Goal: Complete application form

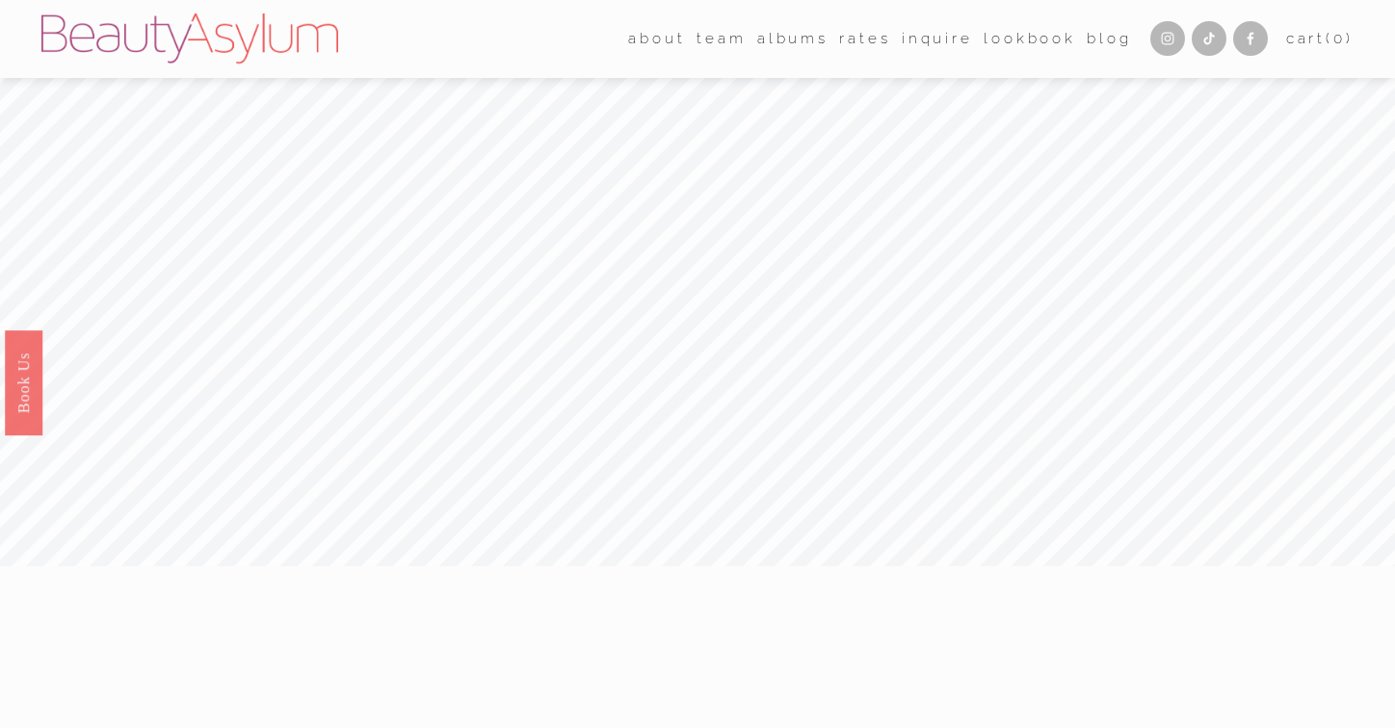
click at [998, 48] on link "Lookbook" at bounding box center [1030, 39] width 92 height 30
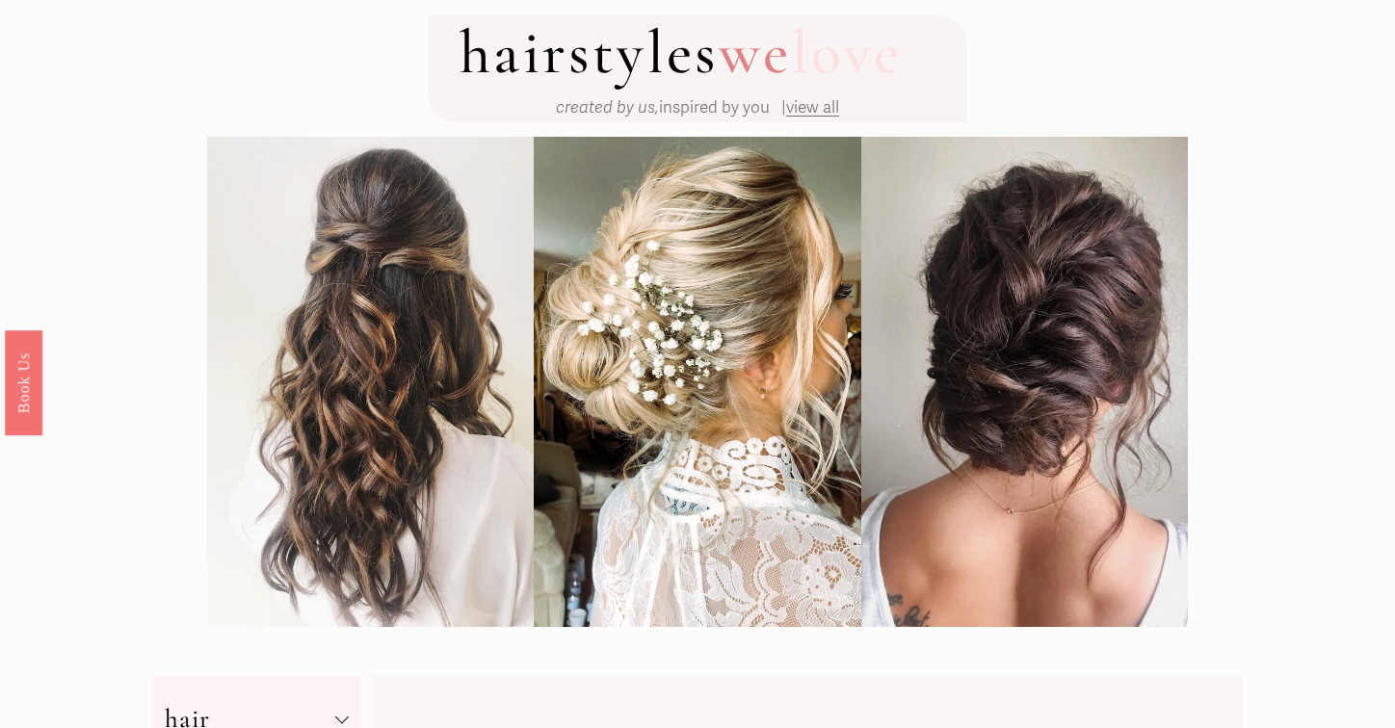
scroll to position [98, 0]
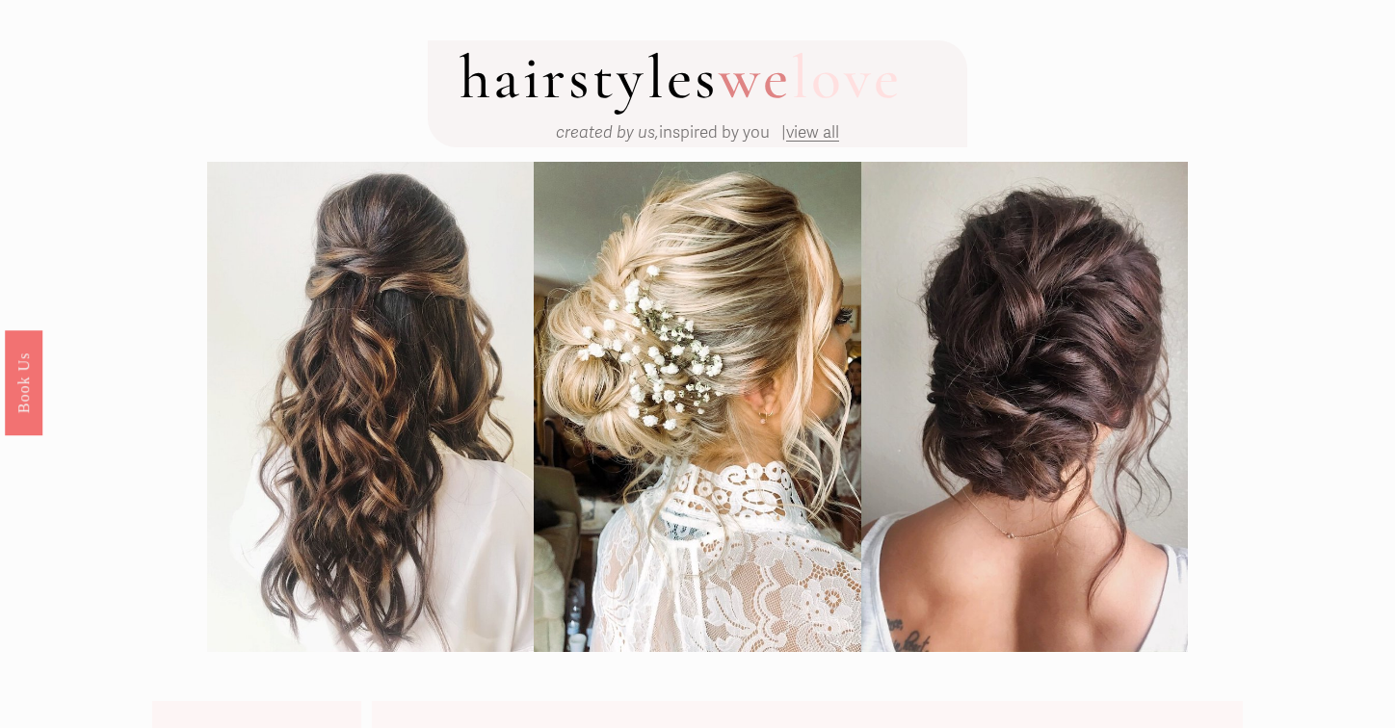
click at [815, 140] on span "view all" at bounding box center [812, 132] width 53 height 20
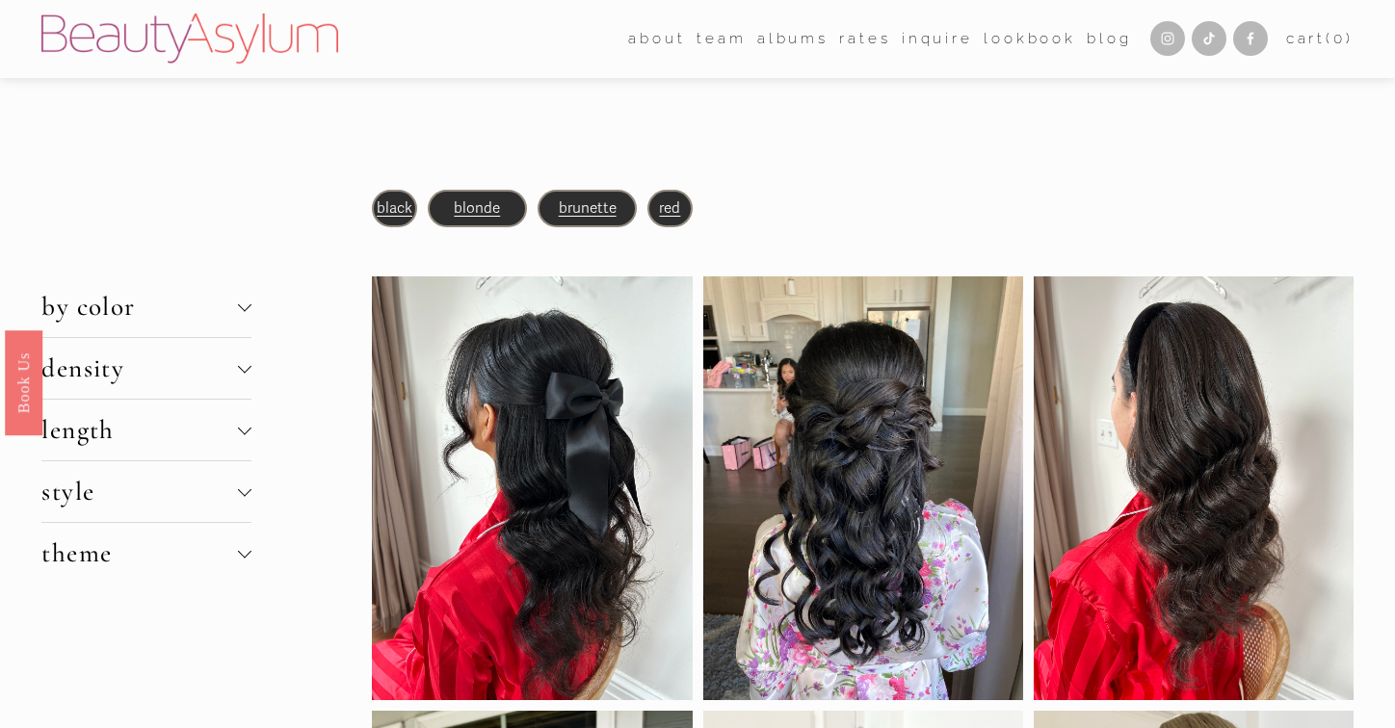
click at [1007, 38] on link "Lookbook" at bounding box center [1030, 39] width 92 height 30
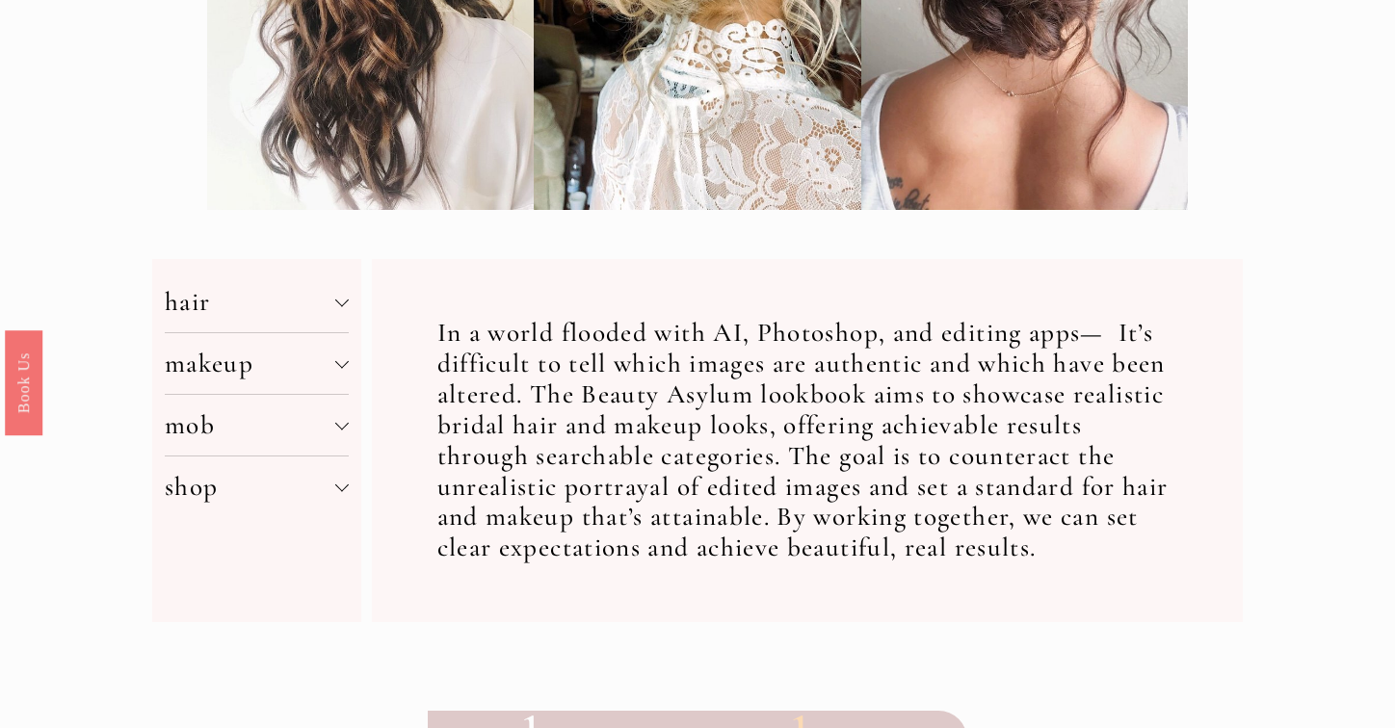
scroll to position [557, 0]
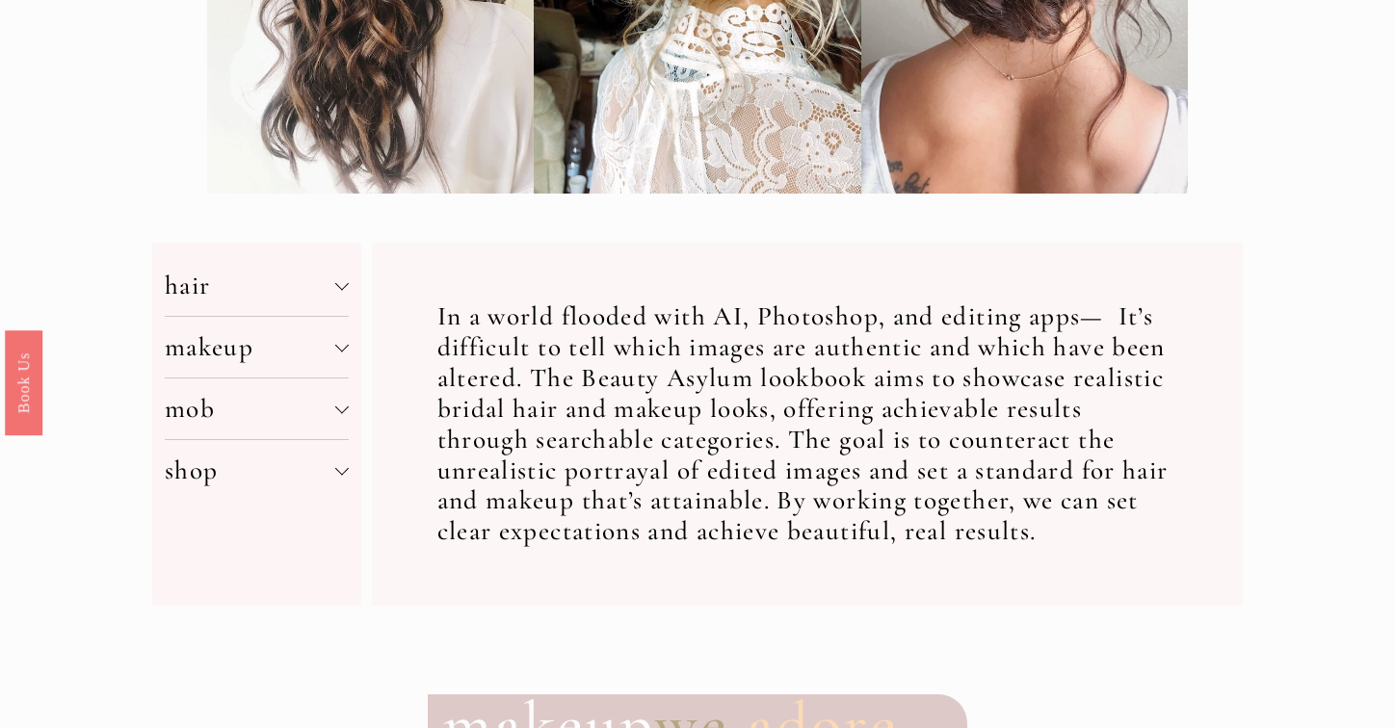
click at [320, 323] on button "makeup" at bounding box center [257, 347] width 185 height 61
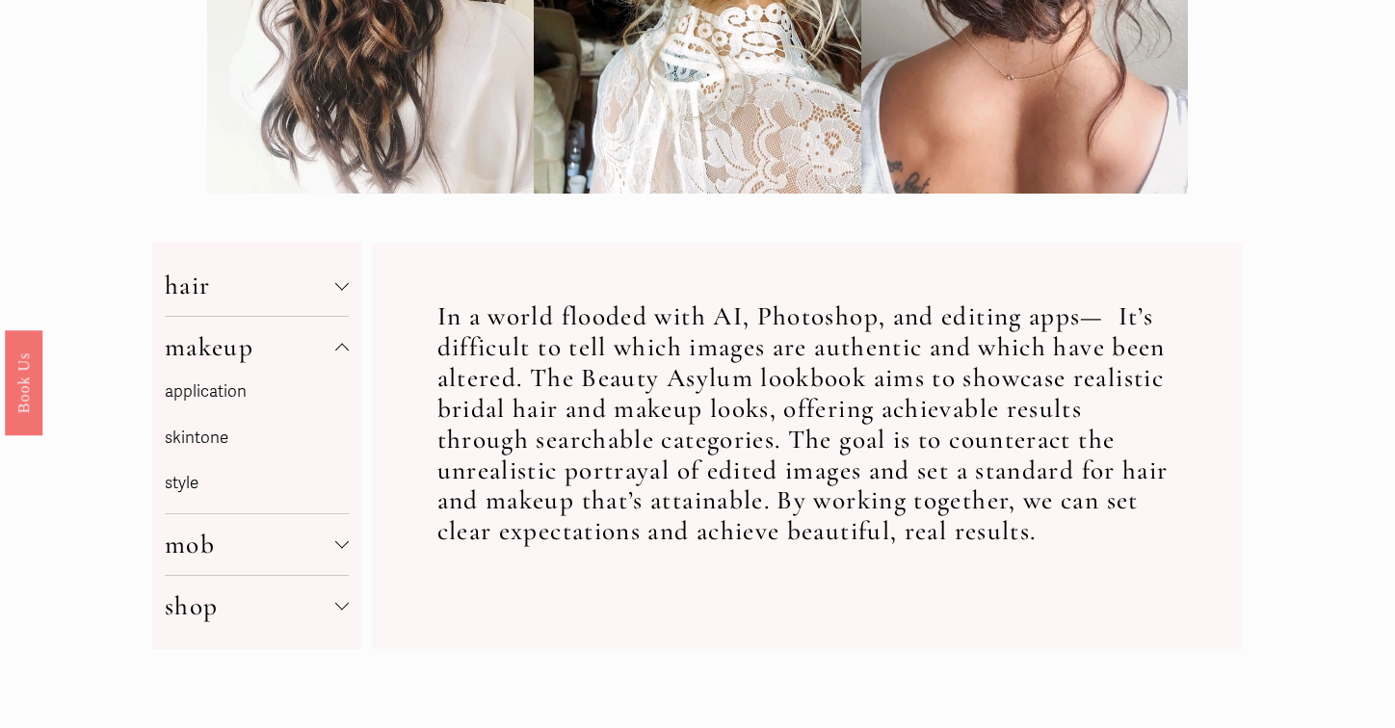
click at [220, 394] on link "application" at bounding box center [206, 392] width 82 height 20
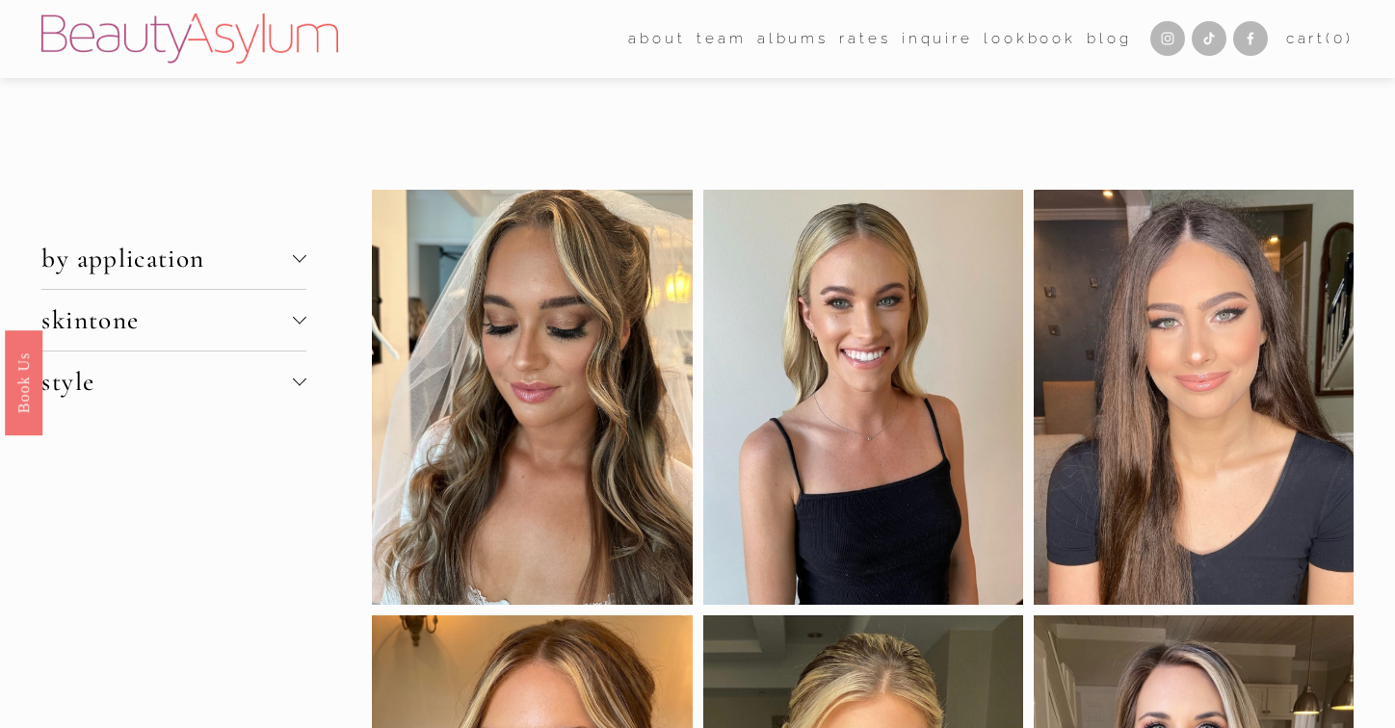
click at [931, 35] on link "Inquire" at bounding box center [937, 39] width 71 height 30
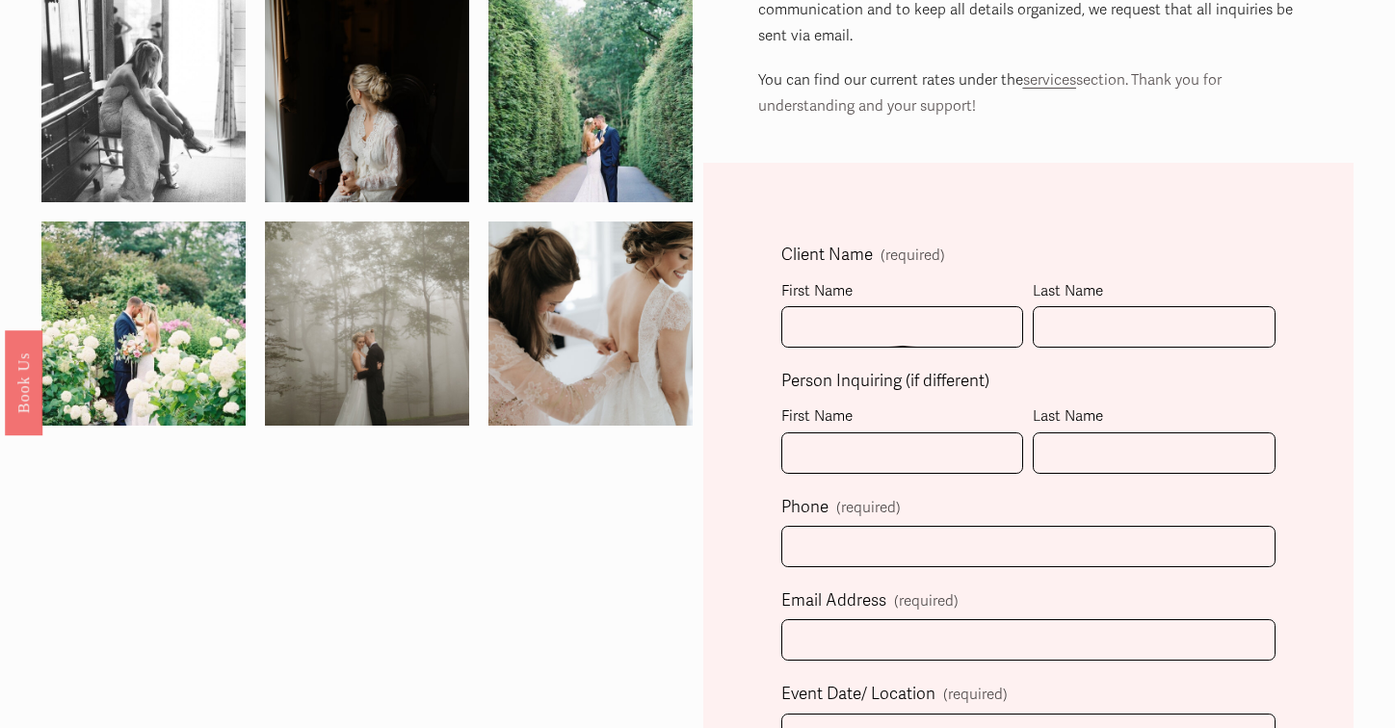
scroll to position [372, 0]
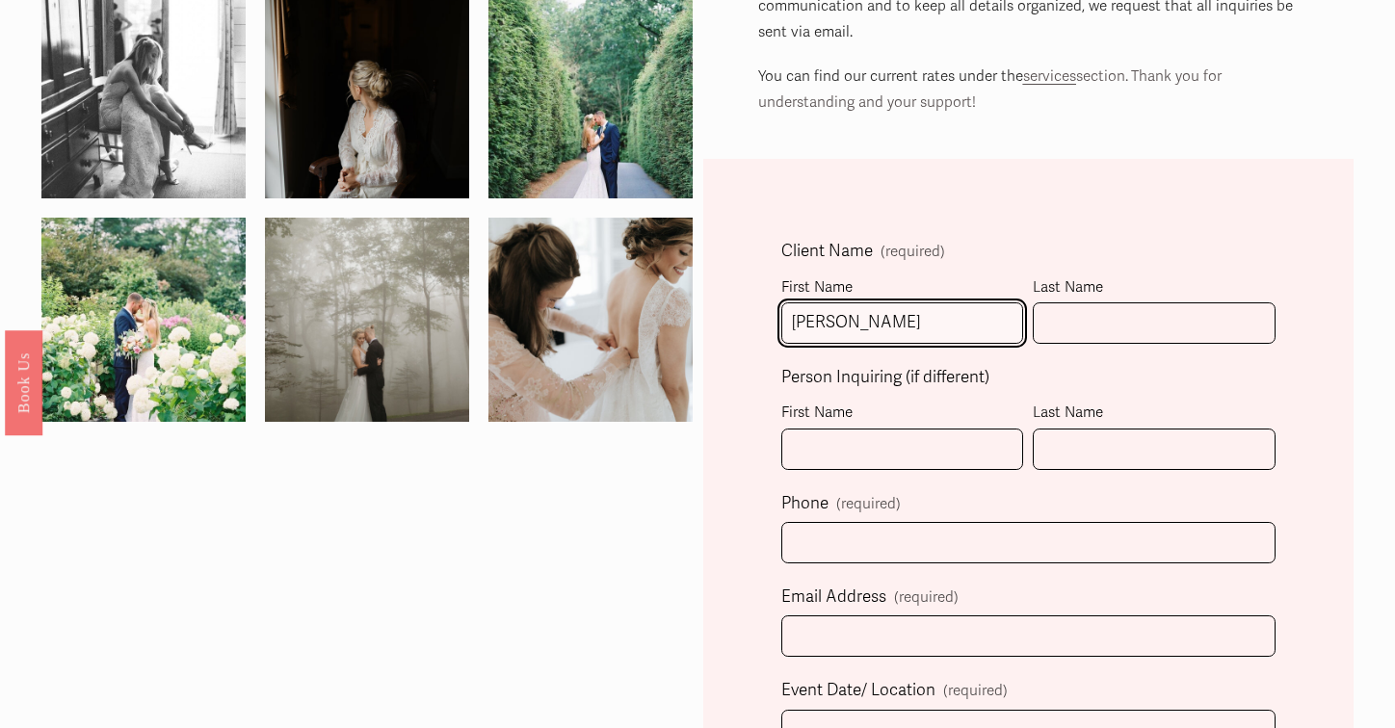
type input "Ana"
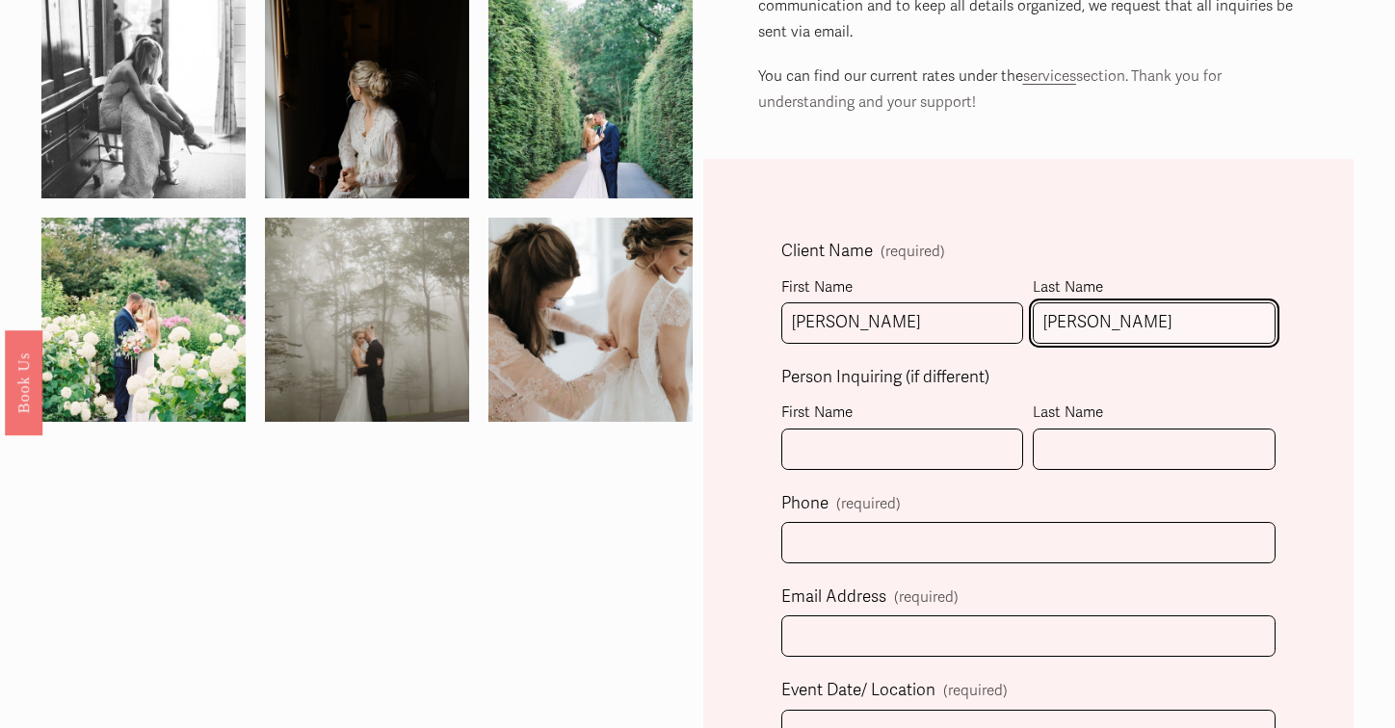
type input "Boothe"
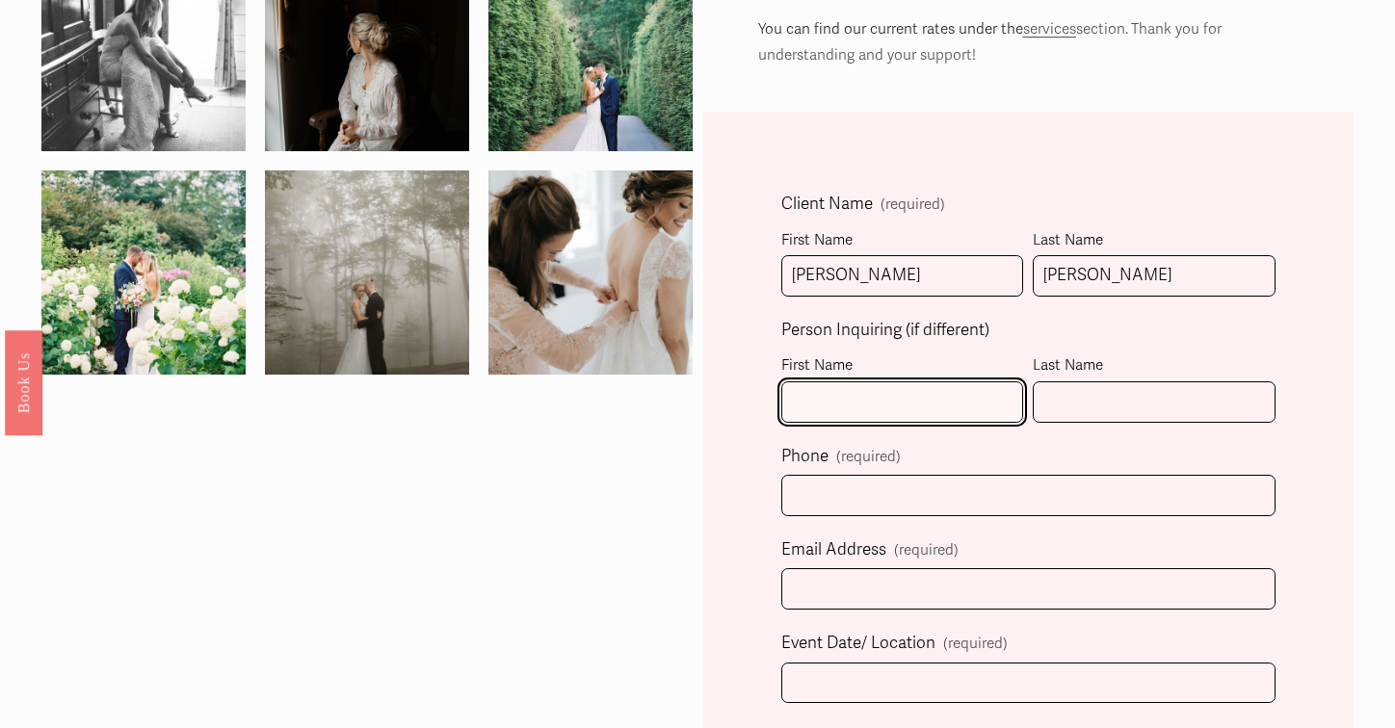
scroll to position [422, 0]
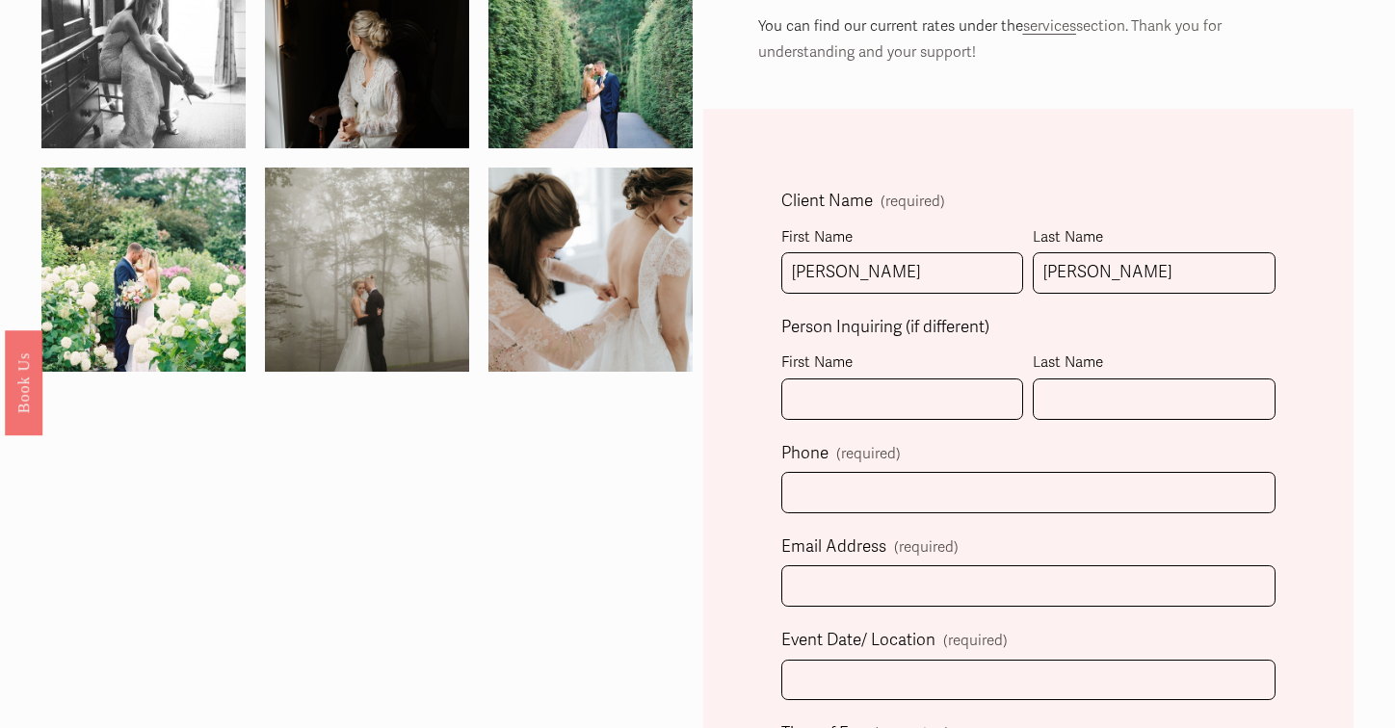
click at [1002, 463] on fieldset "Phone (required)" at bounding box center [1028, 485] width 494 height 93
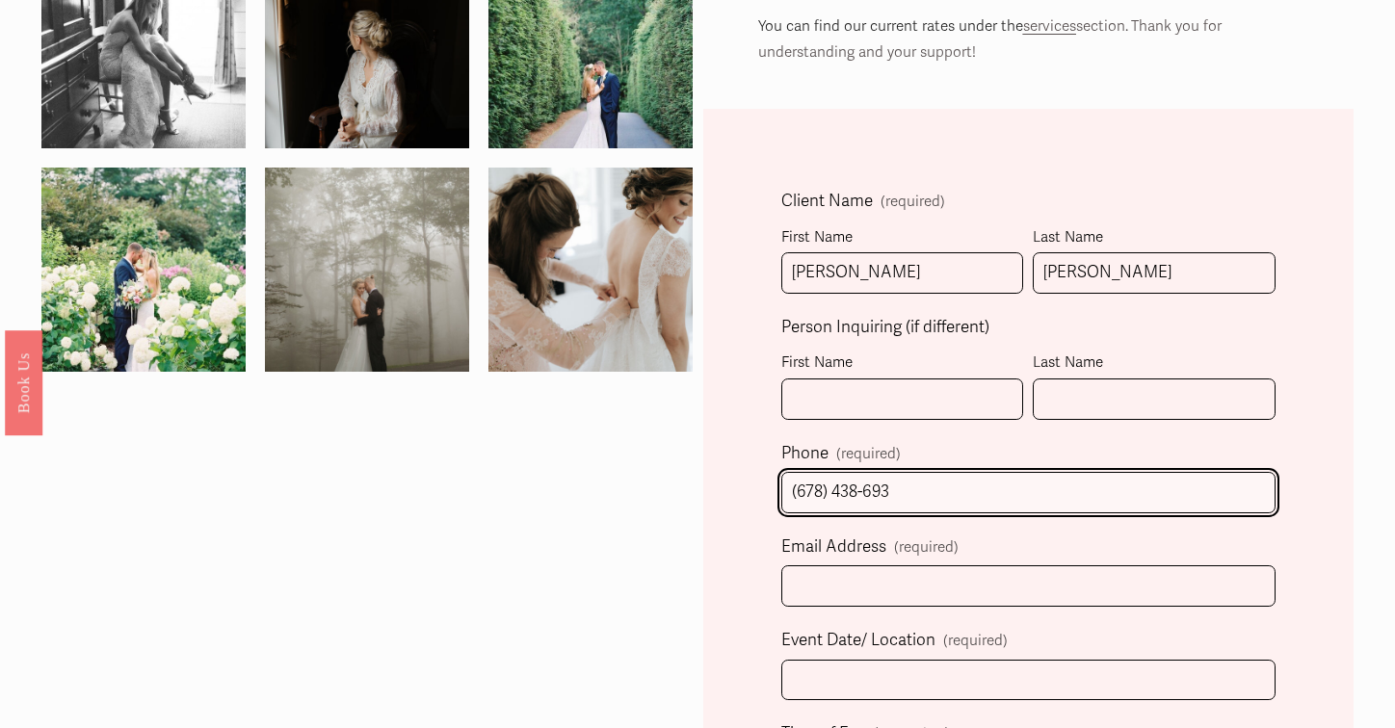
type input "(678) 438-6933"
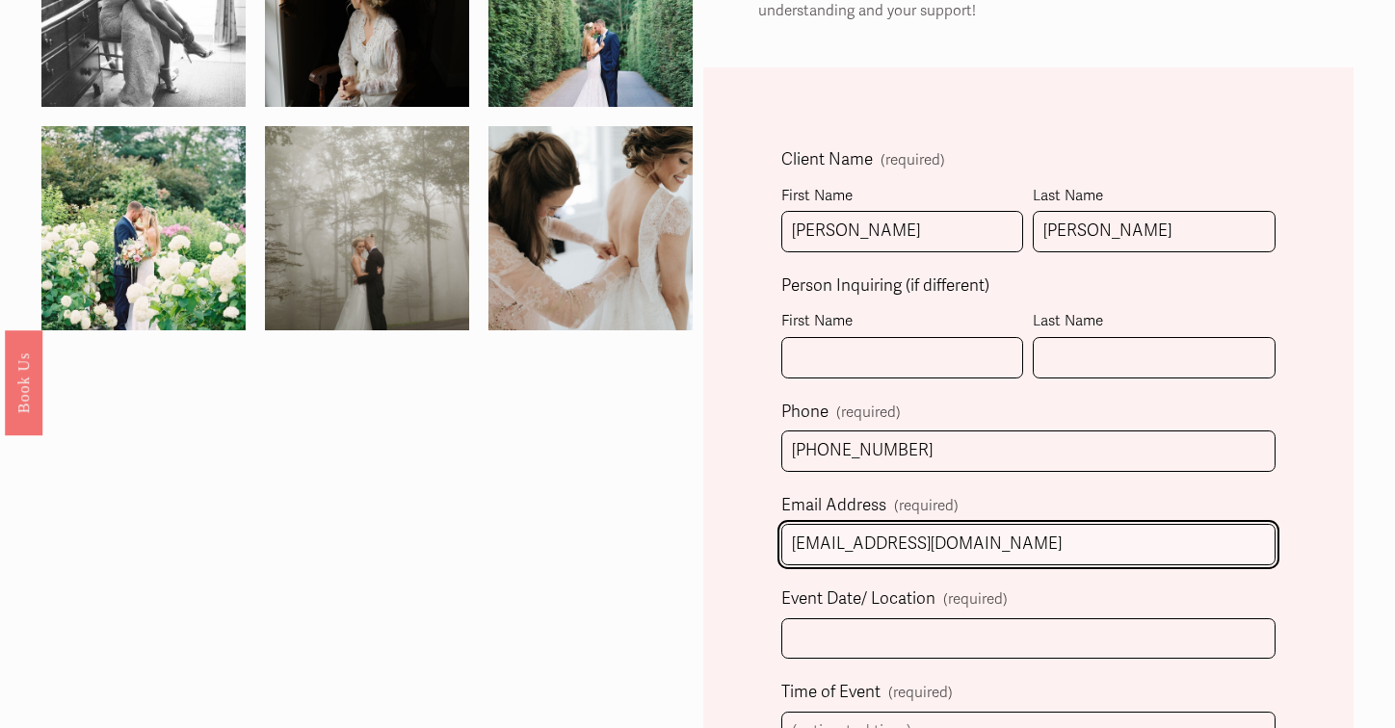
scroll to position [474, 0]
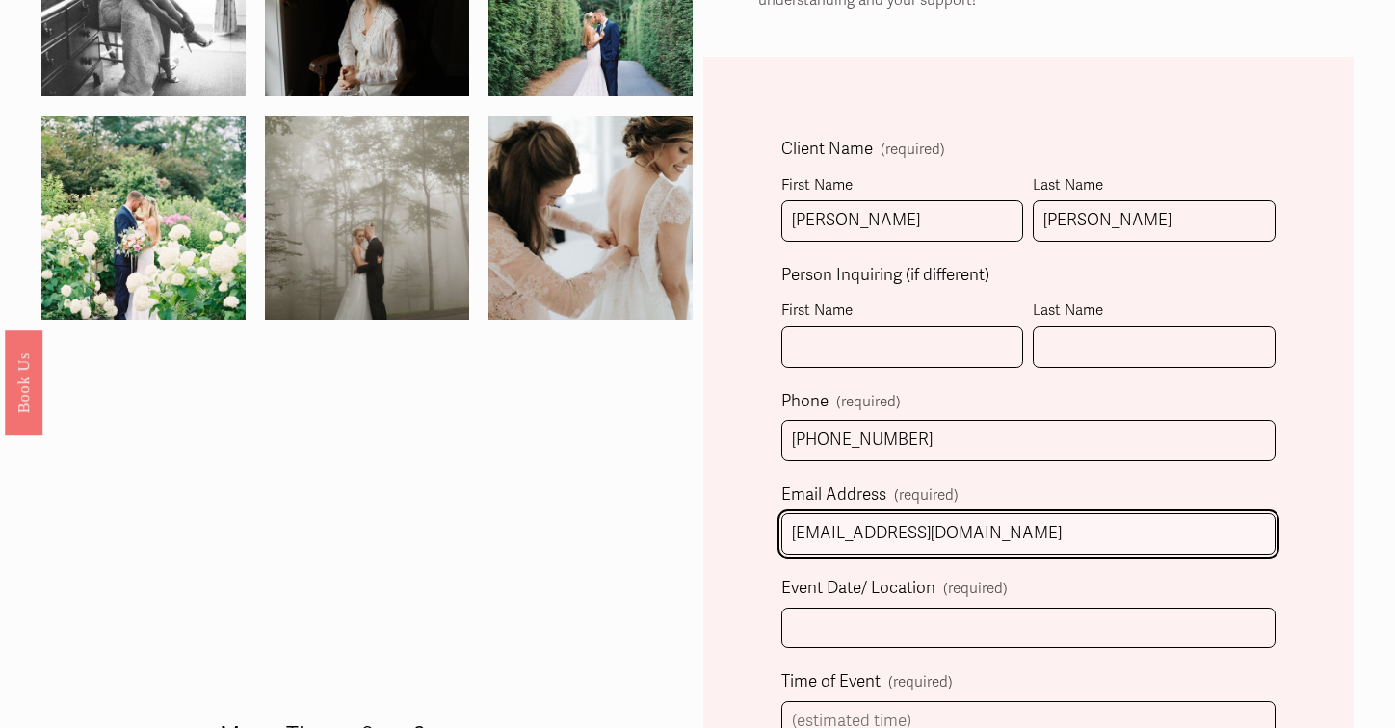
type input "anaboothe@gmail.com"
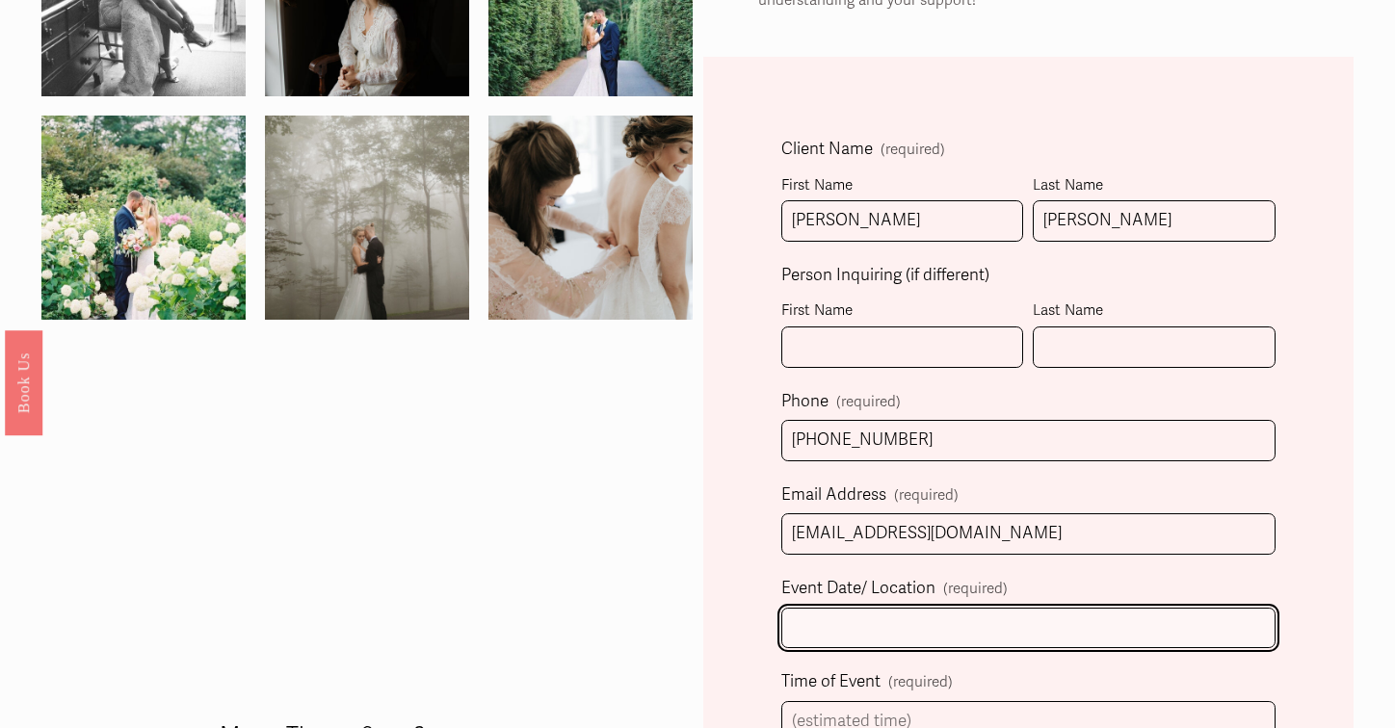
click at [919, 614] on input "Event Date/ Location (required)" at bounding box center [1028, 628] width 494 height 41
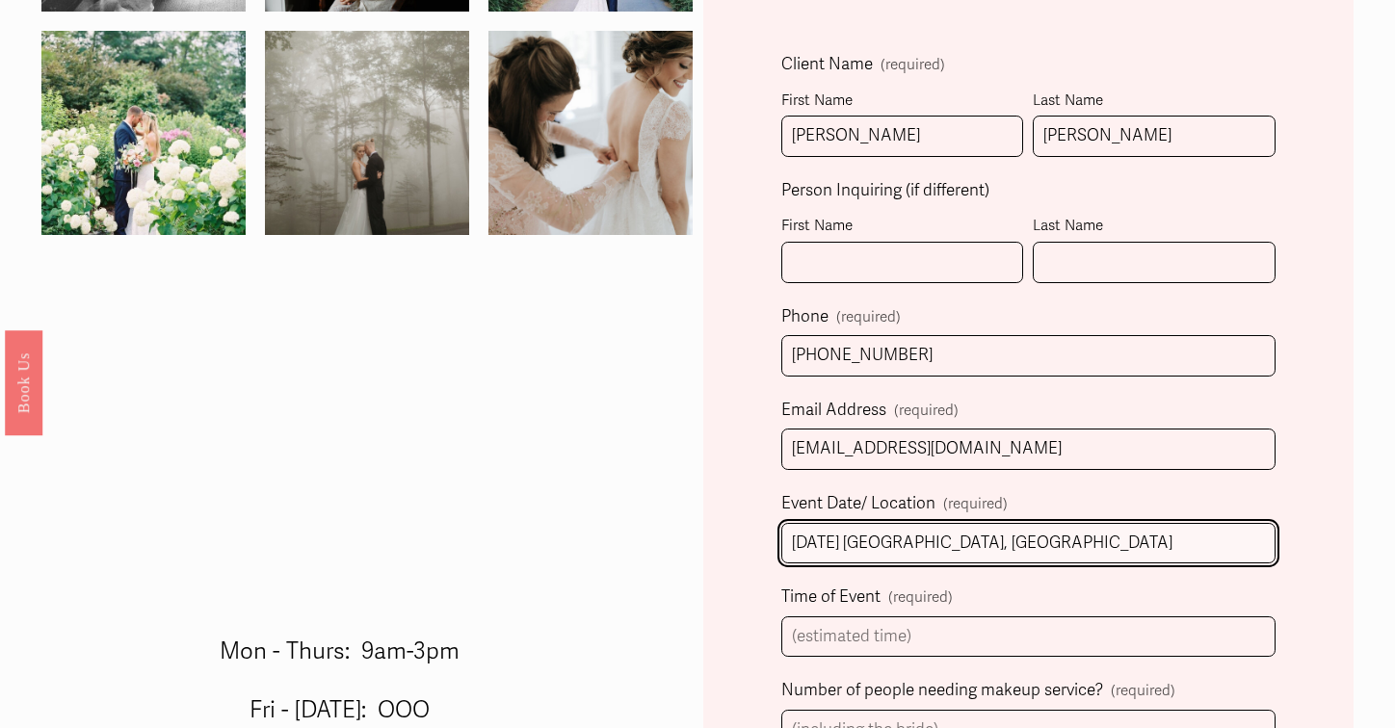
scroll to position [580, 0]
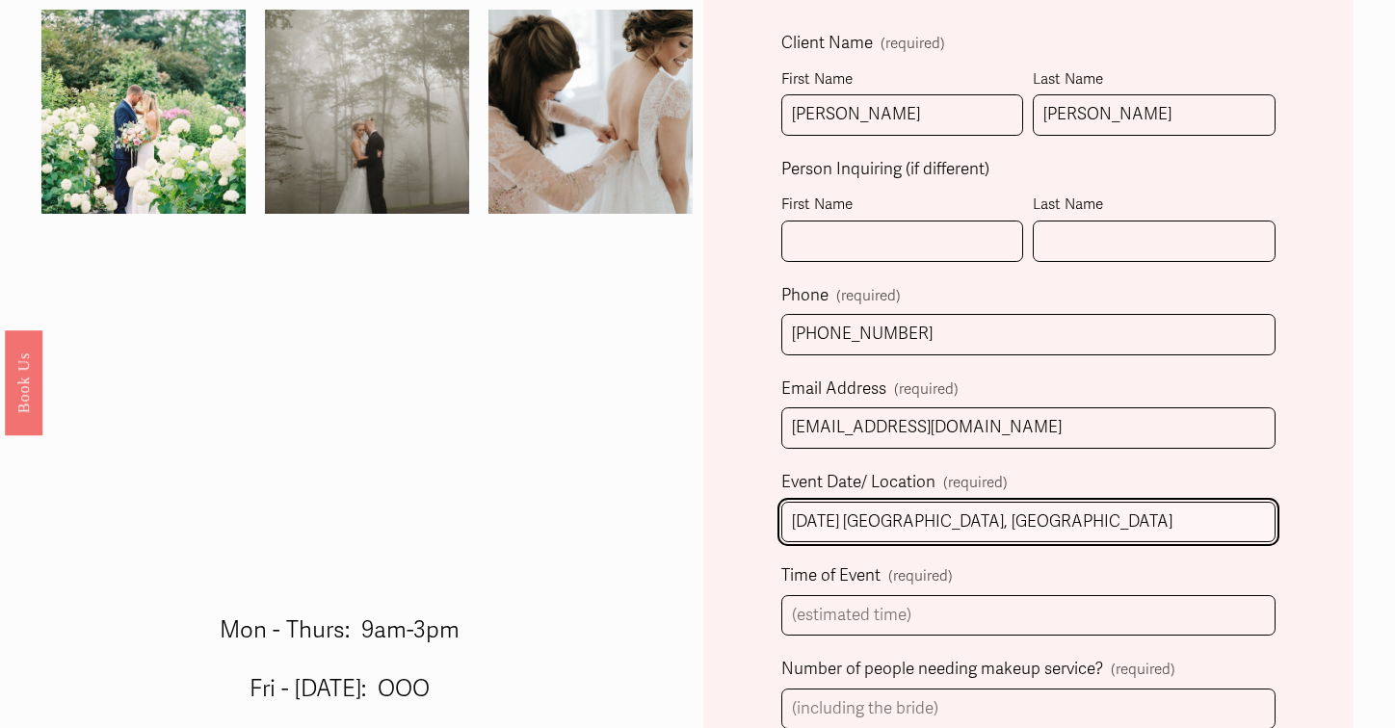
type input "10/31/2026 Dahlonega, GA"
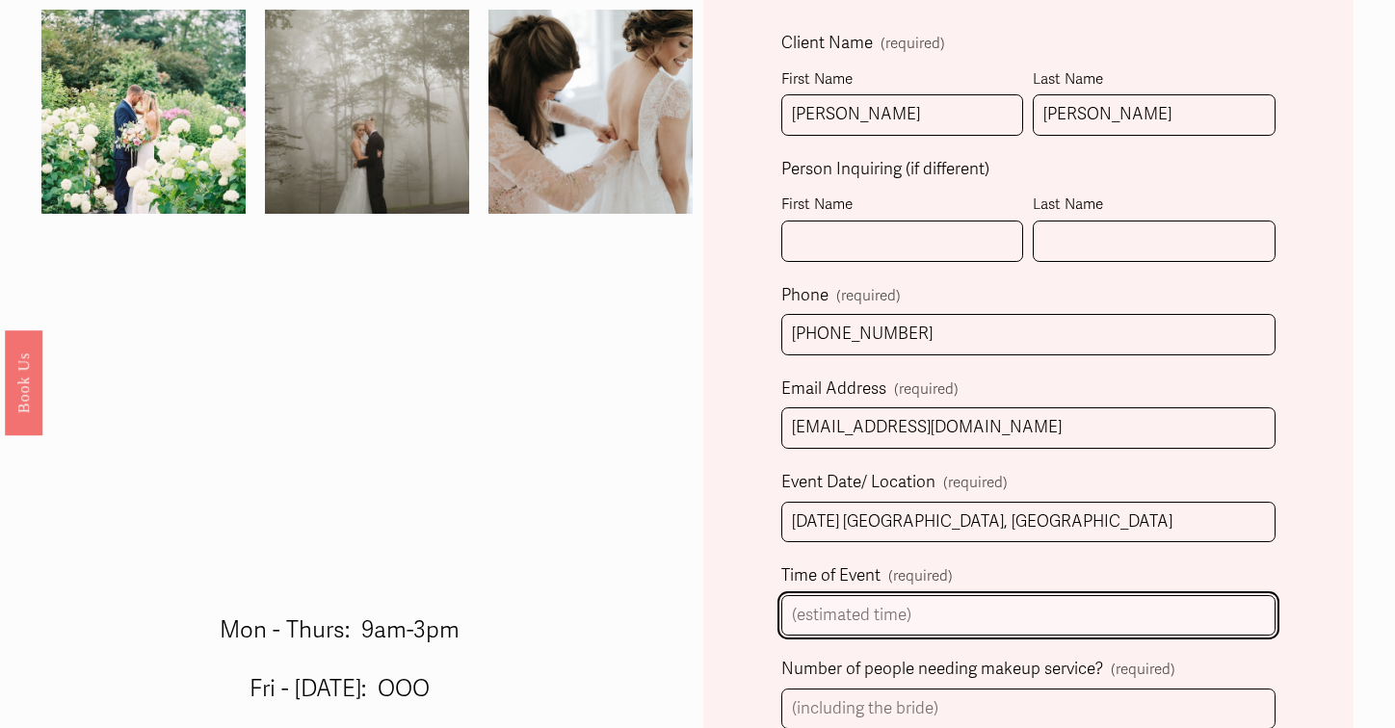
click at [912, 601] on input "Time of Event (required)" at bounding box center [1028, 615] width 494 height 41
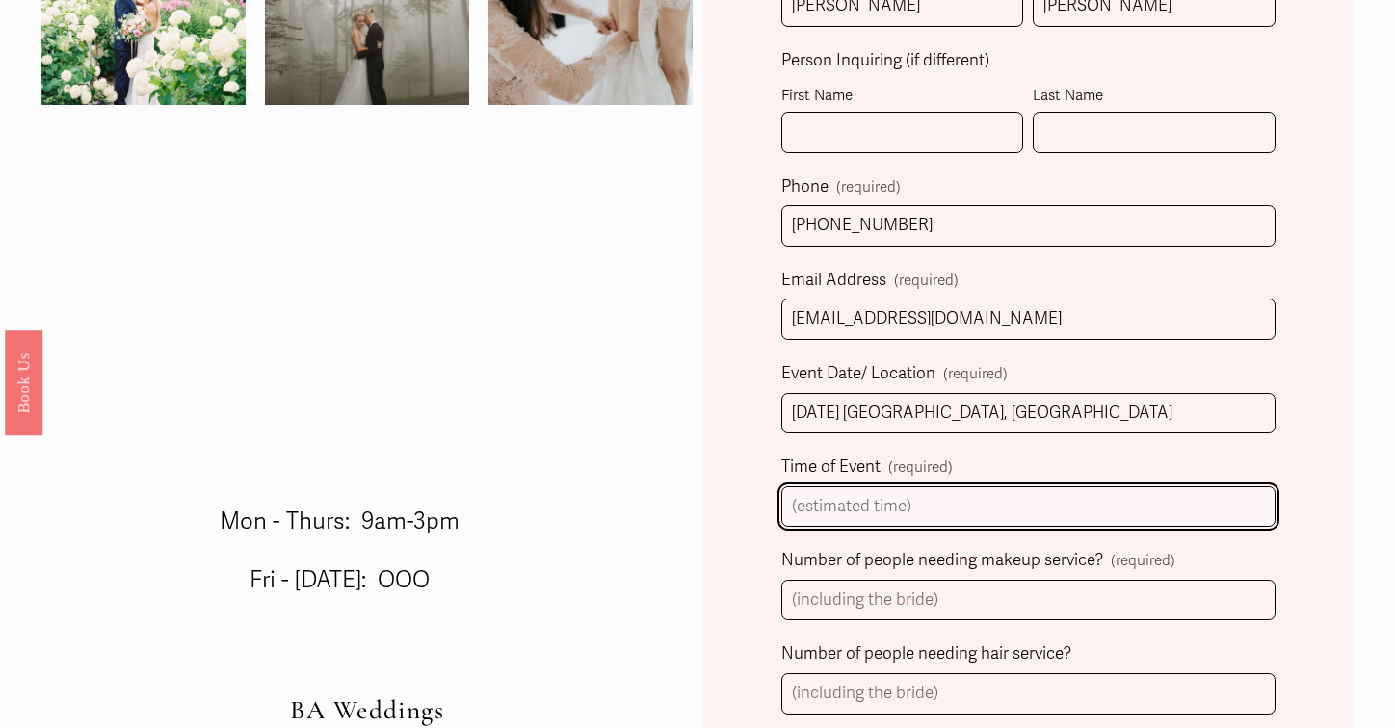
scroll to position [715, 0]
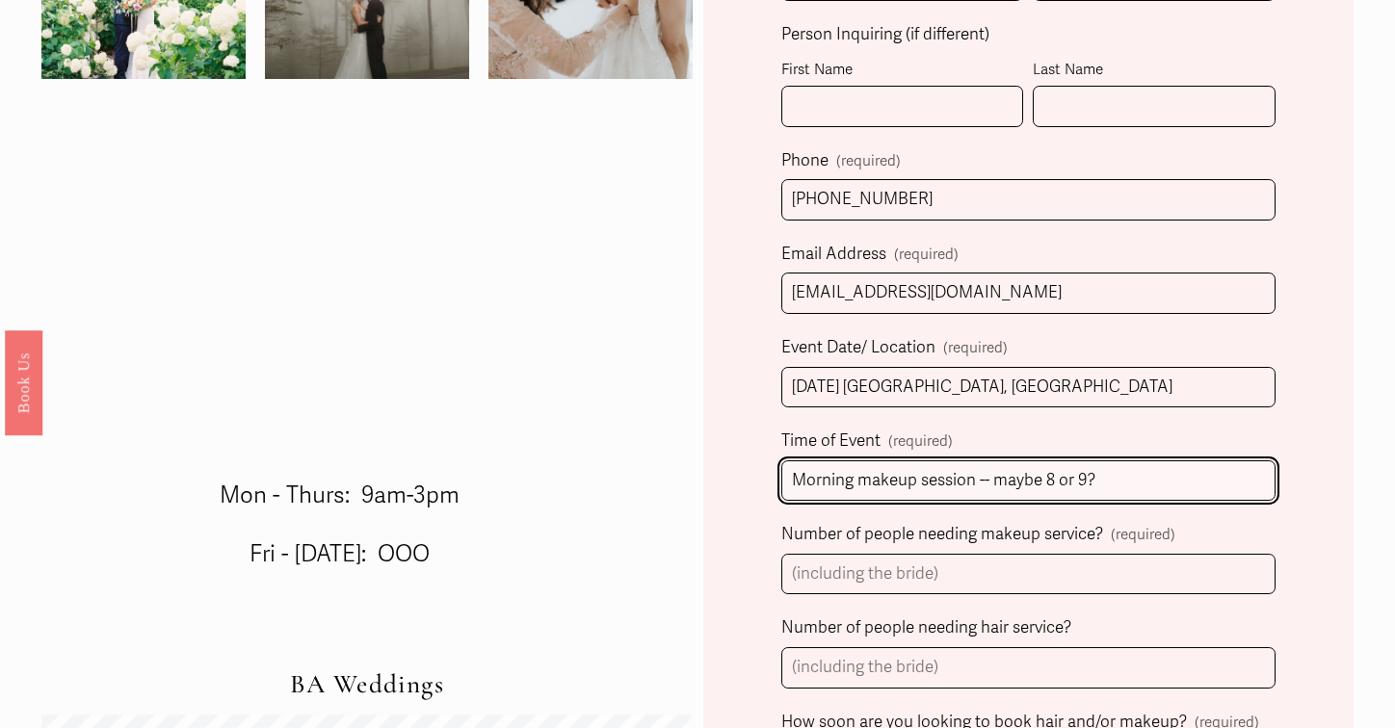
type input "Morning makeup session -- maybe 8 or 9?"
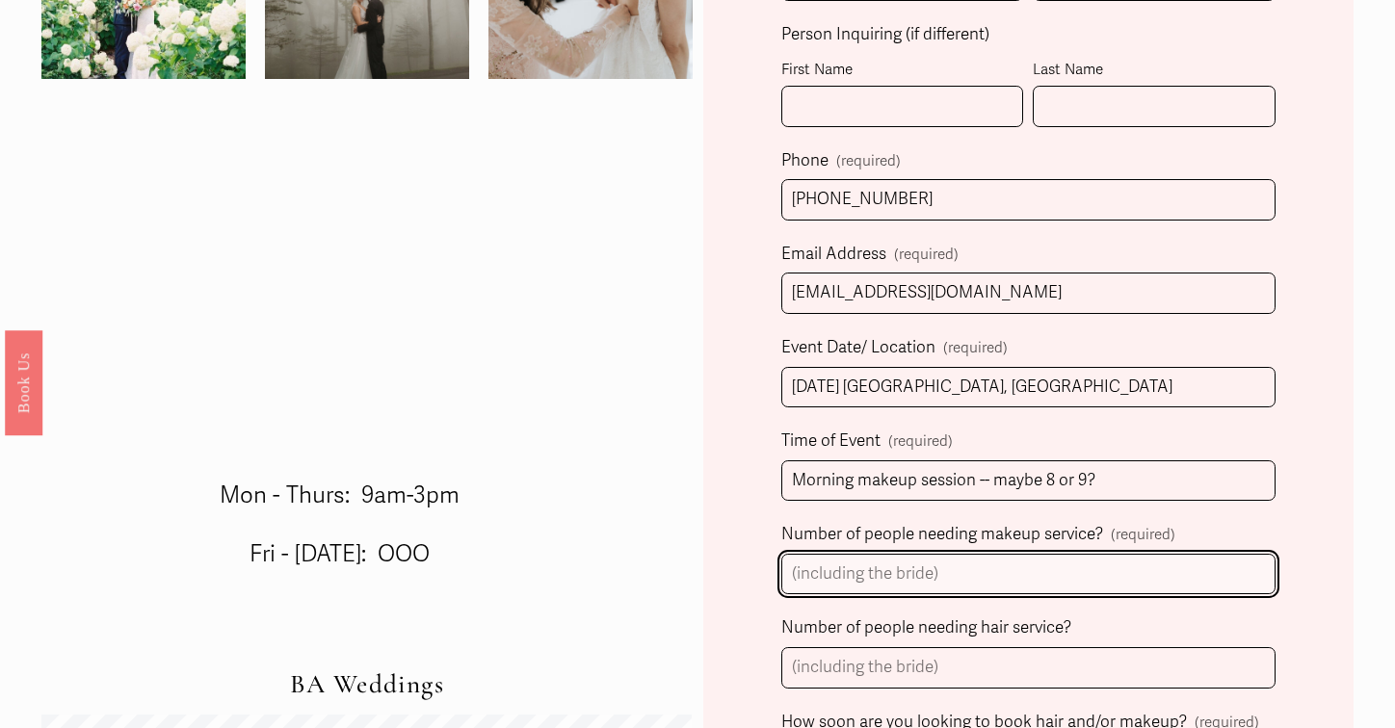
click at [1173, 583] on input "Number of people needing makeup service? (required)" at bounding box center [1028, 574] width 494 height 41
click at [1123, 564] on input "Number of people needing makeup service? (required)" at bounding box center [1028, 574] width 494 height 41
type input "5"
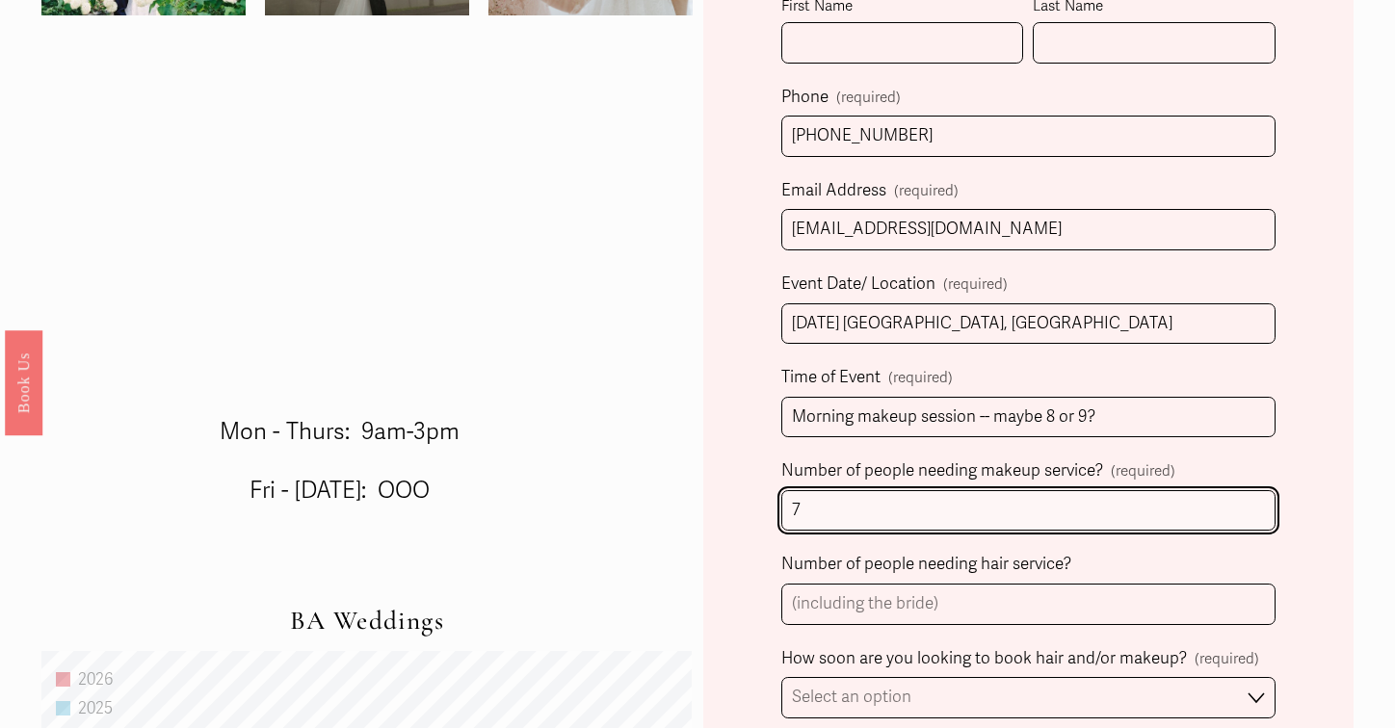
scroll to position [795, 0]
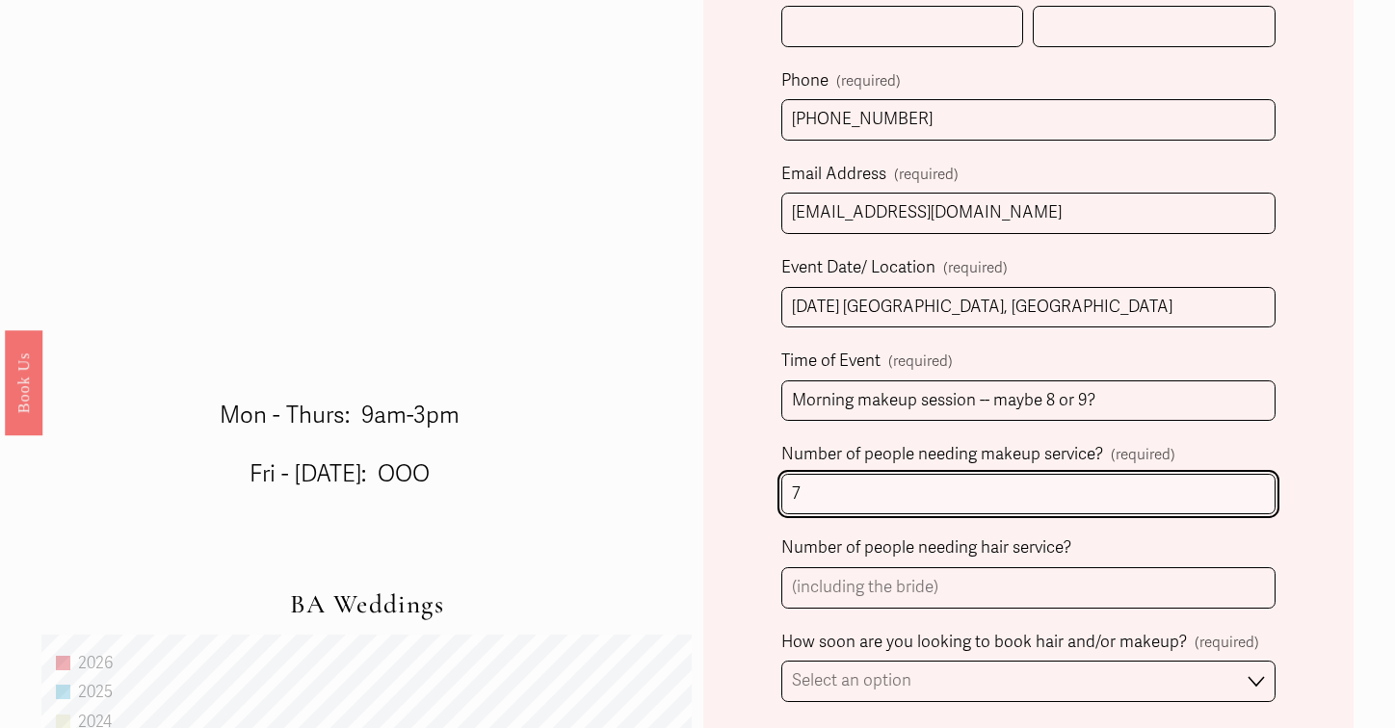
type input "7"
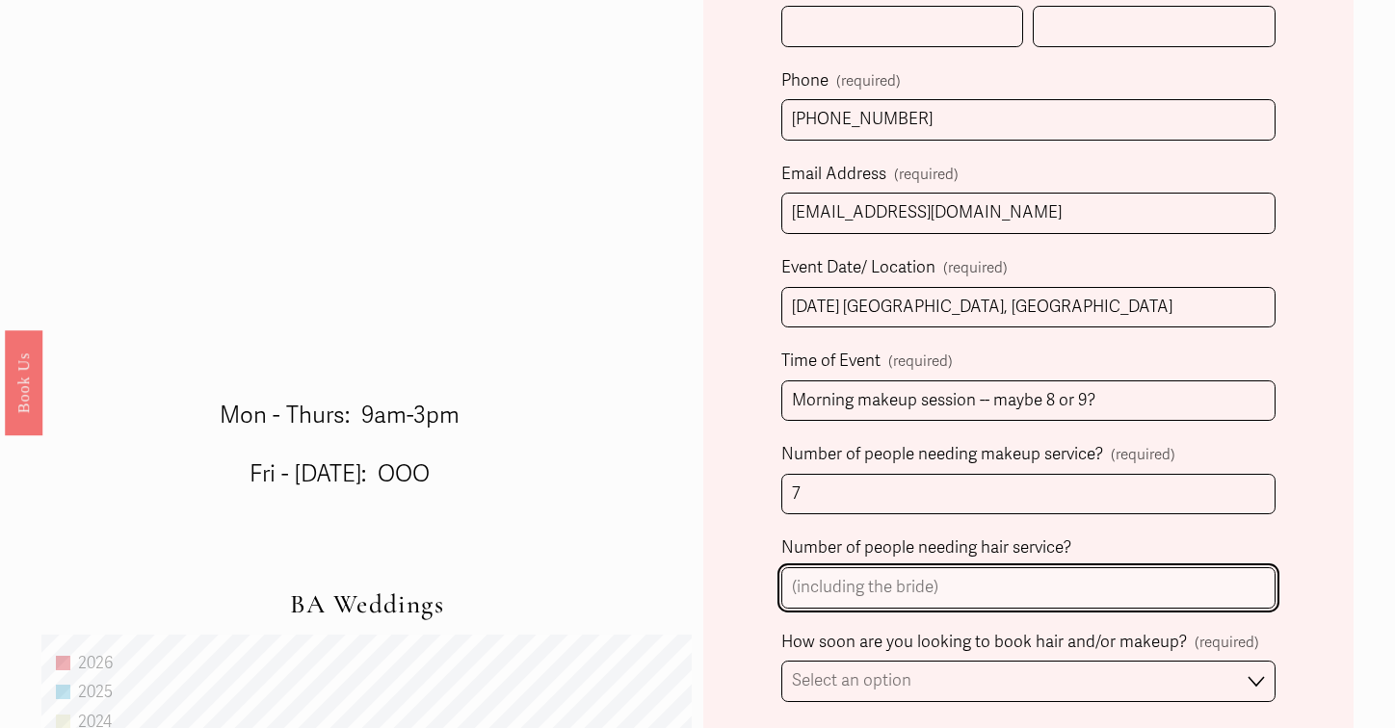
click at [932, 576] on input "Number of people needing hair service?" at bounding box center [1028, 588] width 494 height 41
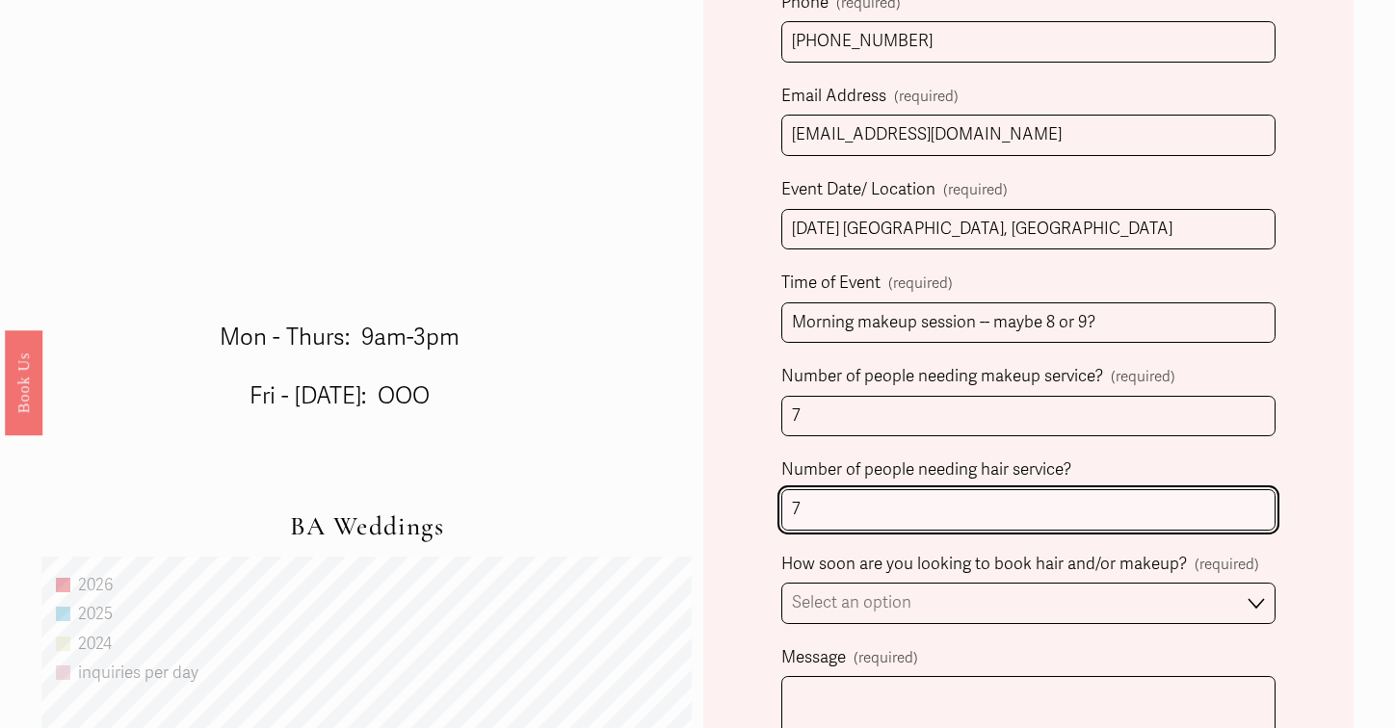
scroll to position [877, 0]
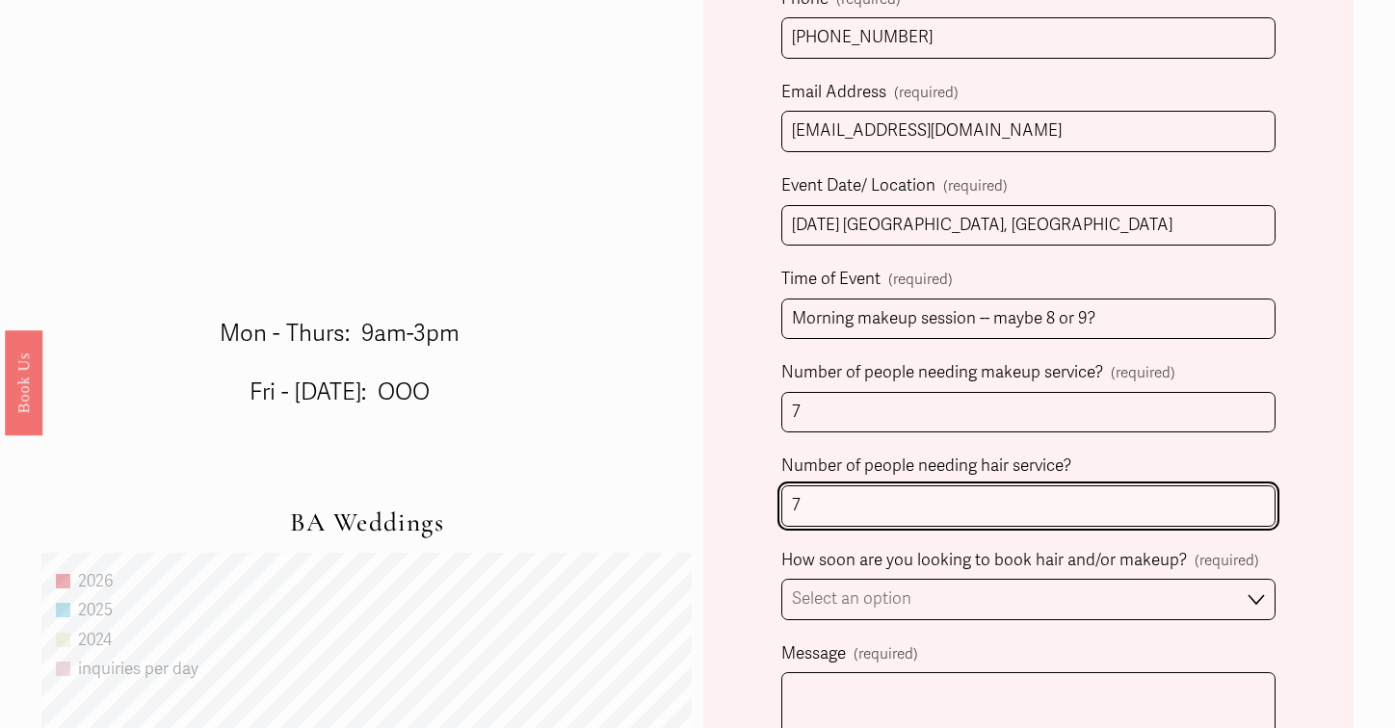
type input "7"
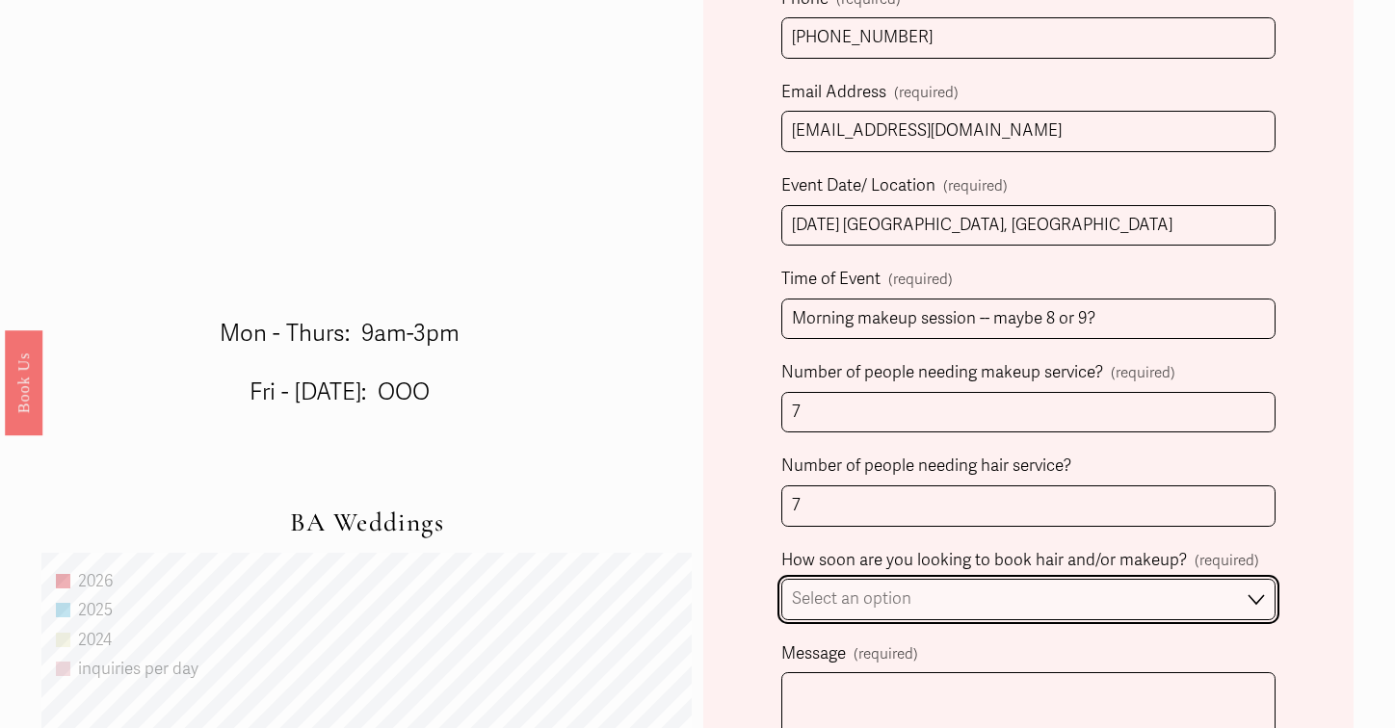
select select "I'm looking for information & not ready to book just yet"
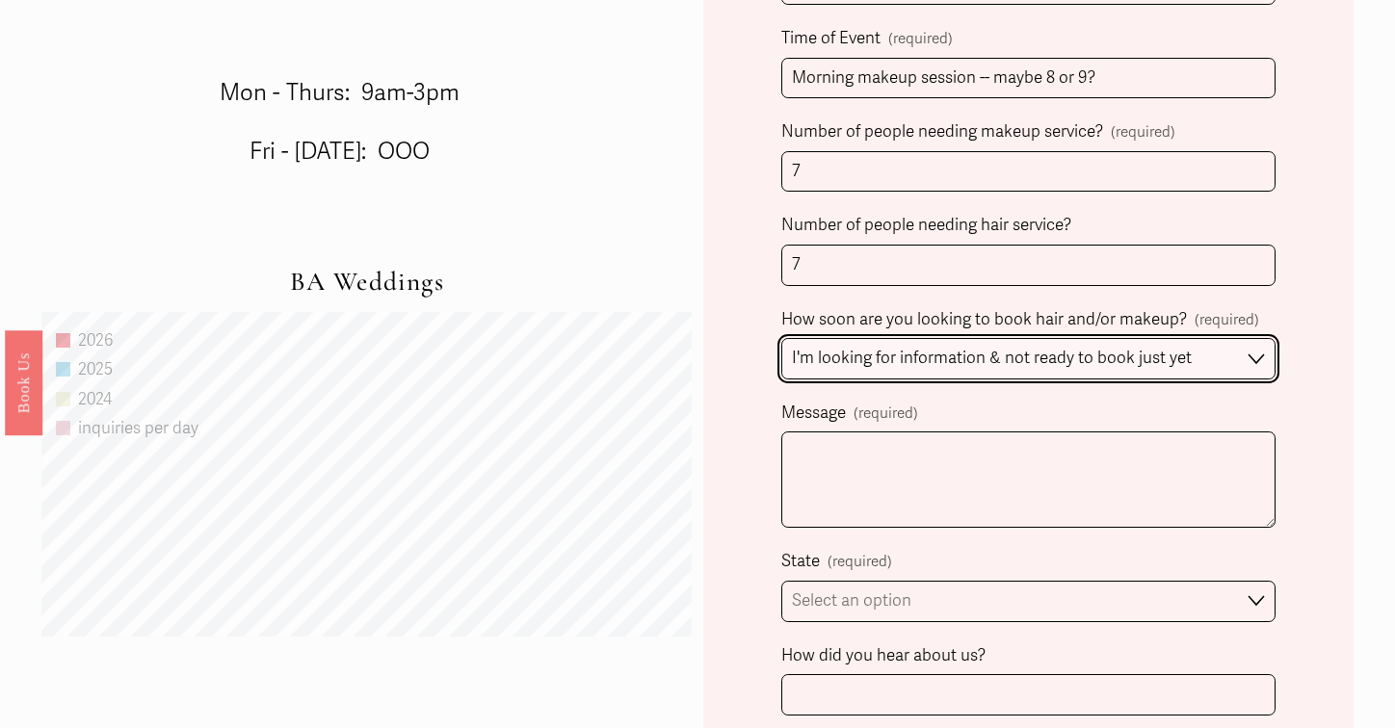
scroll to position [1270, 0]
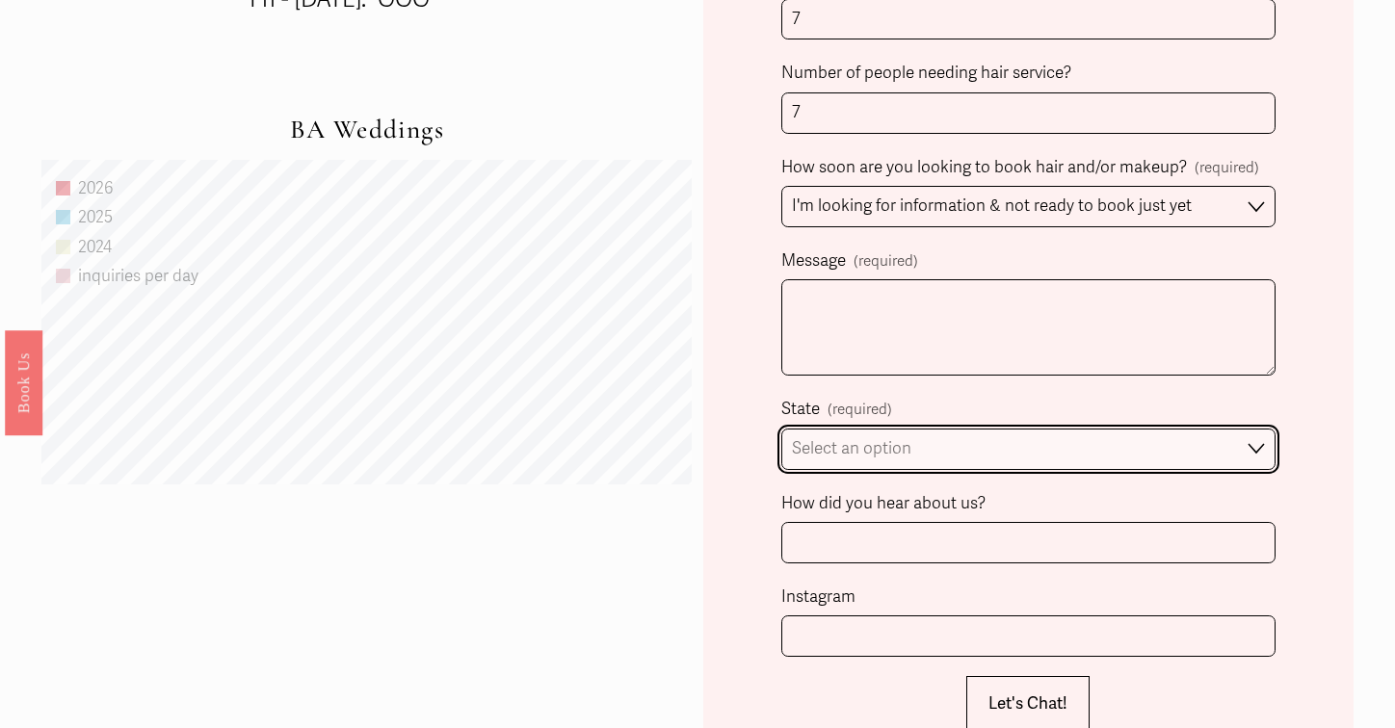
select select "Atlanta, GA"
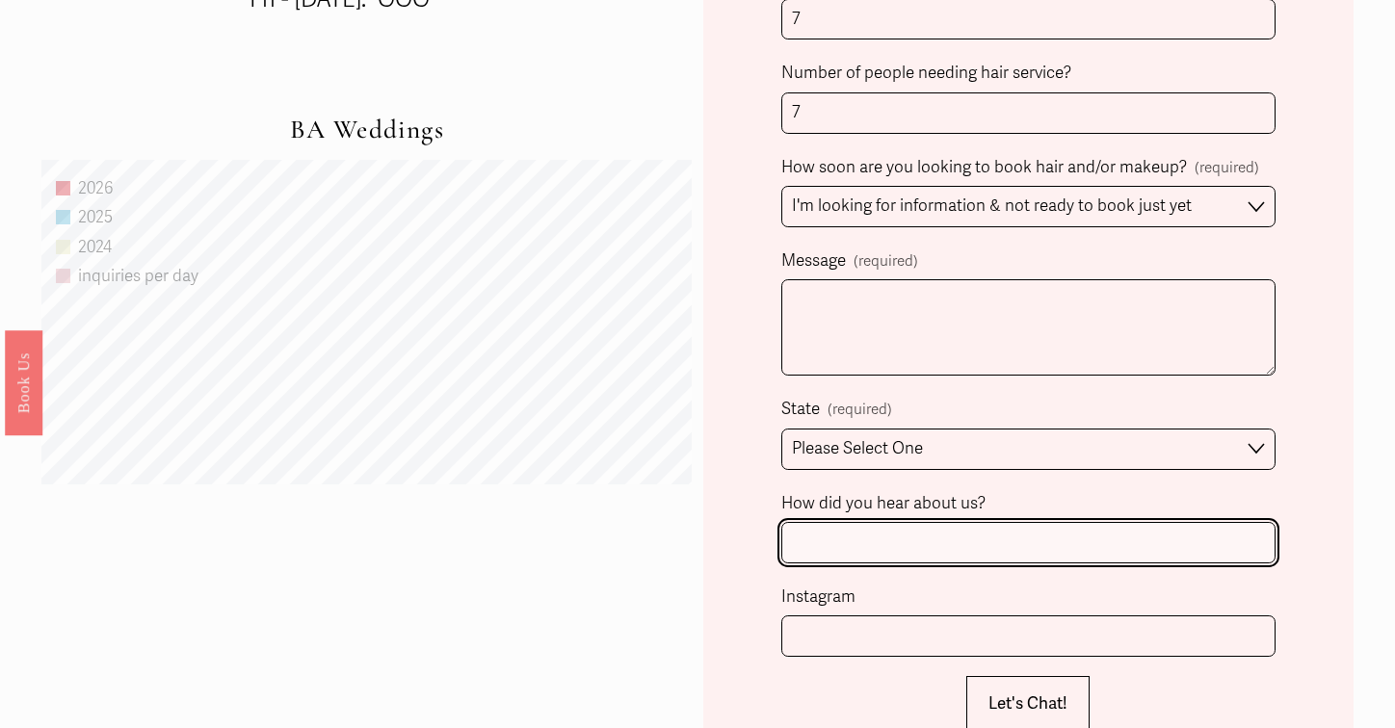
click at [968, 522] on input "How did you hear about us?" at bounding box center [1028, 542] width 494 height 41
click at [918, 523] on input "How did you hear about us?" at bounding box center [1028, 542] width 494 height 41
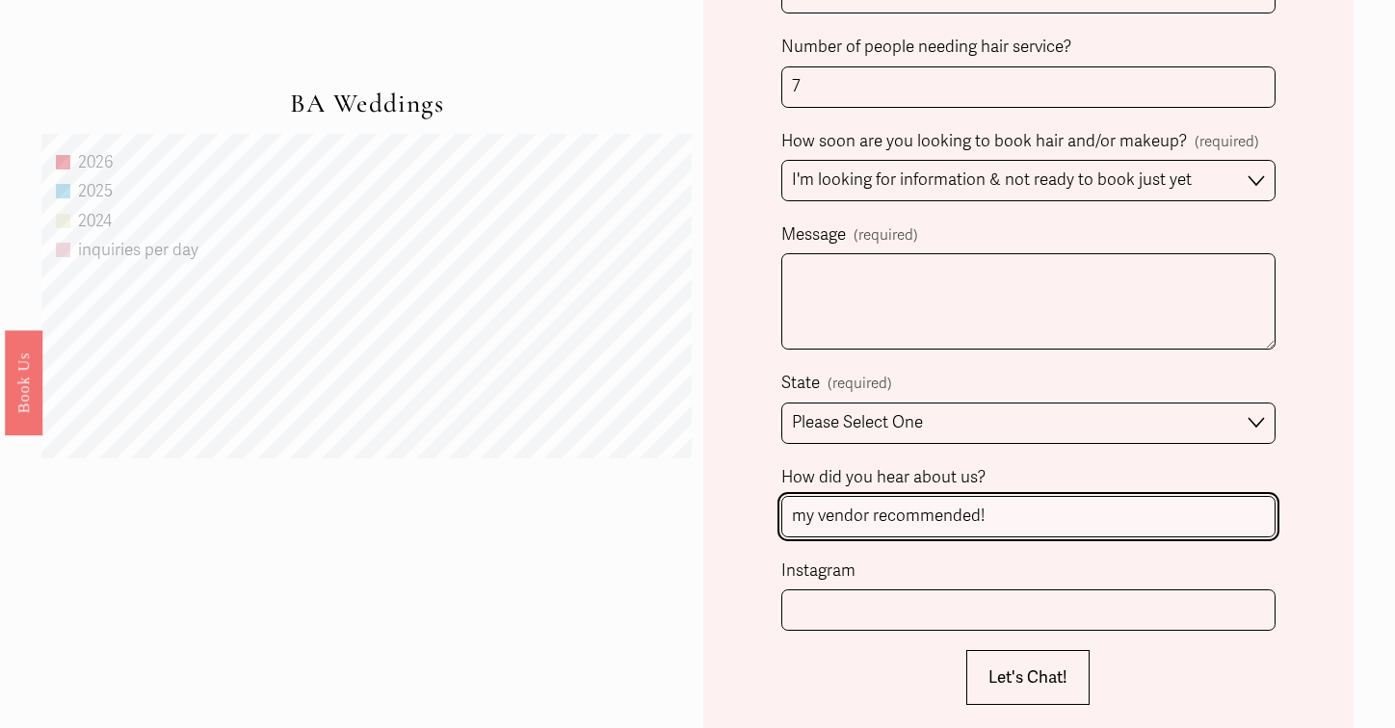
scroll to position [1305, 0]
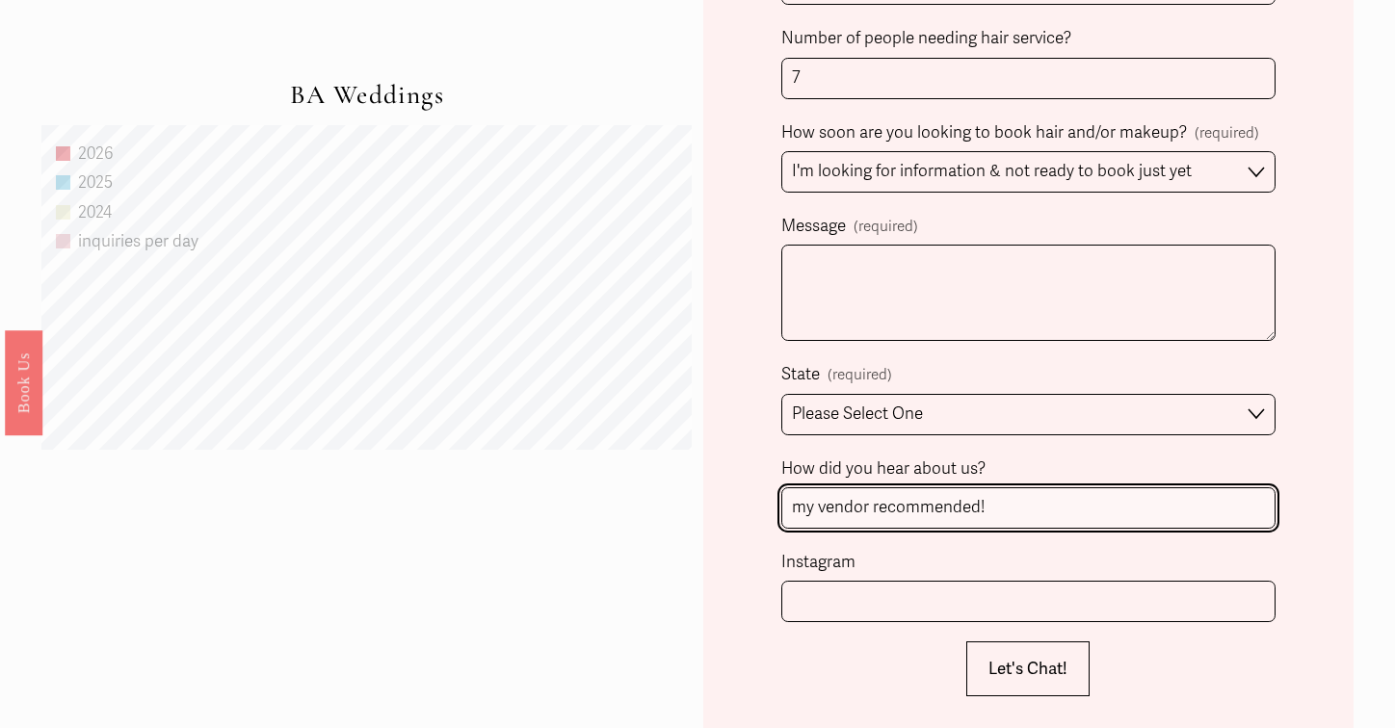
type input "my vendor recommended!"
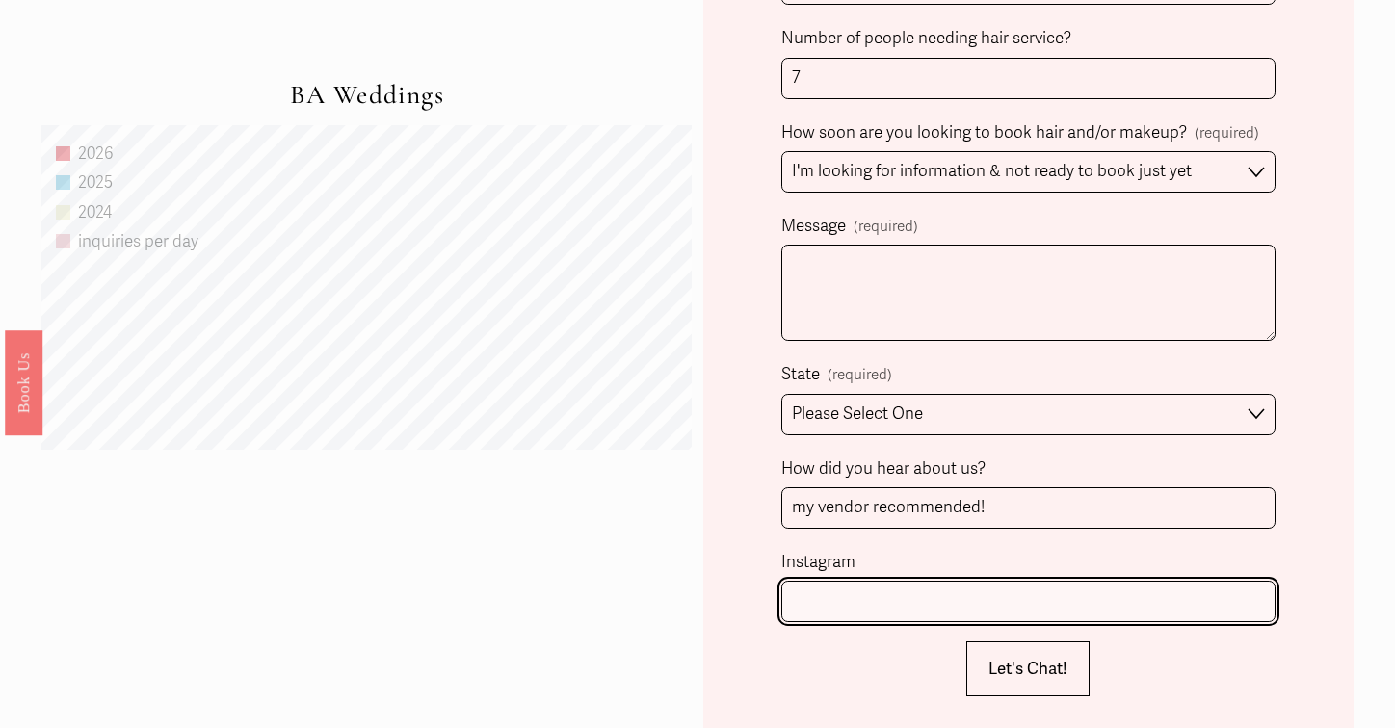
click at [1043, 596] on input "Instagram" at bounding box center [1028, 601] width 494 height 41
type input "a"
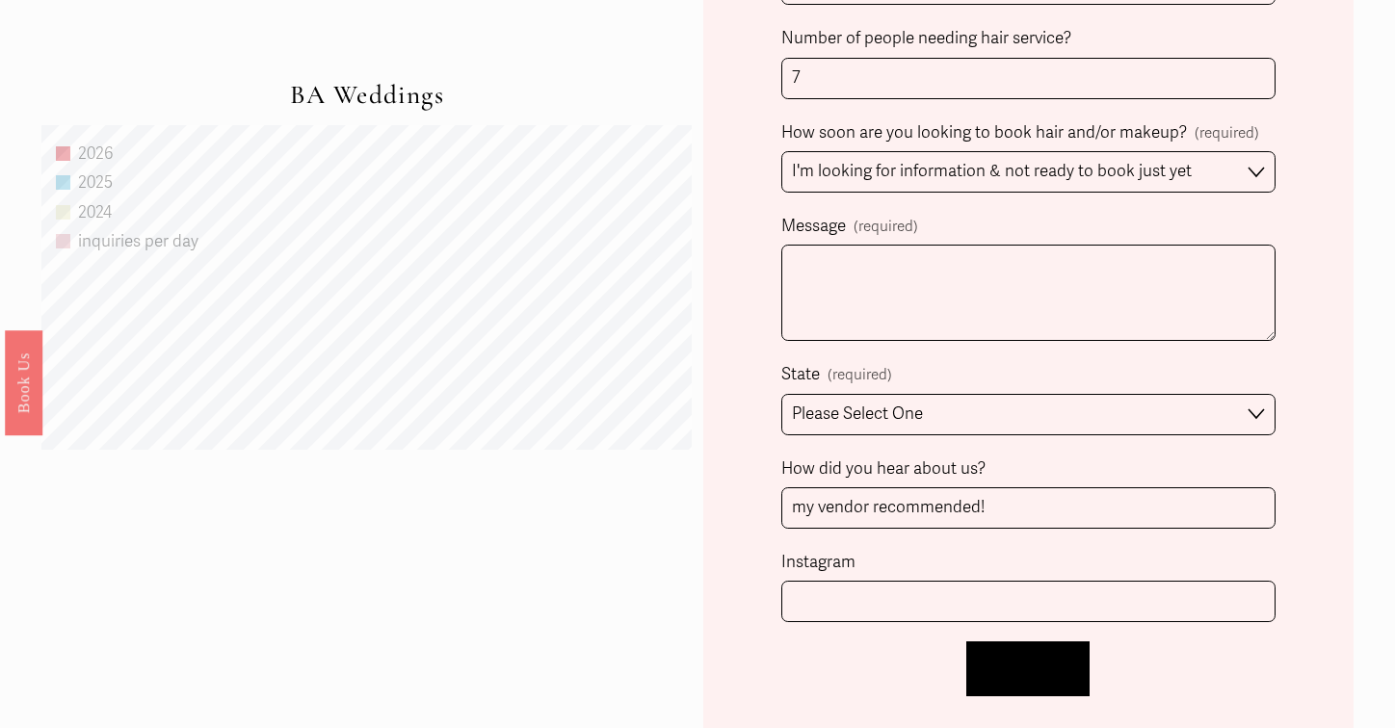
click at [1057, 661] on span "Let's Chat!" at bounding box center [1028, 669] width 79 height 20
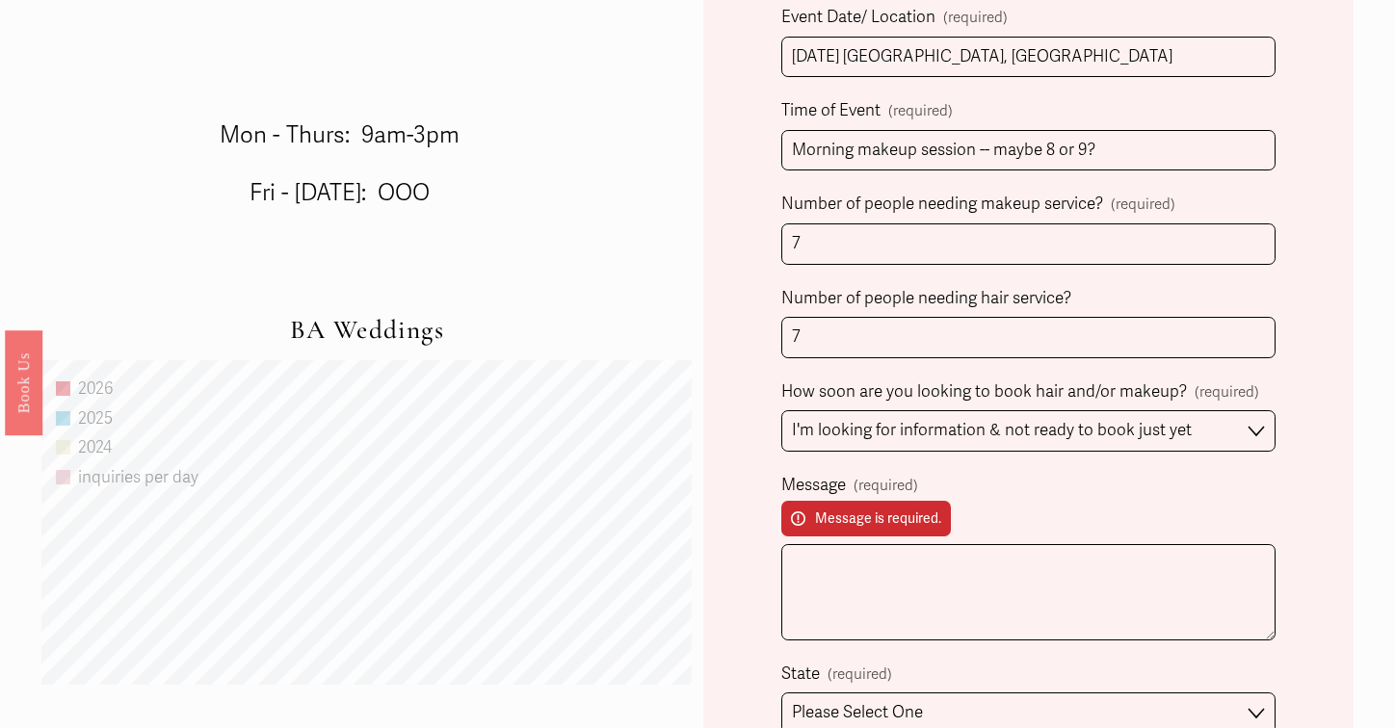
scroll to position [1105, 0]
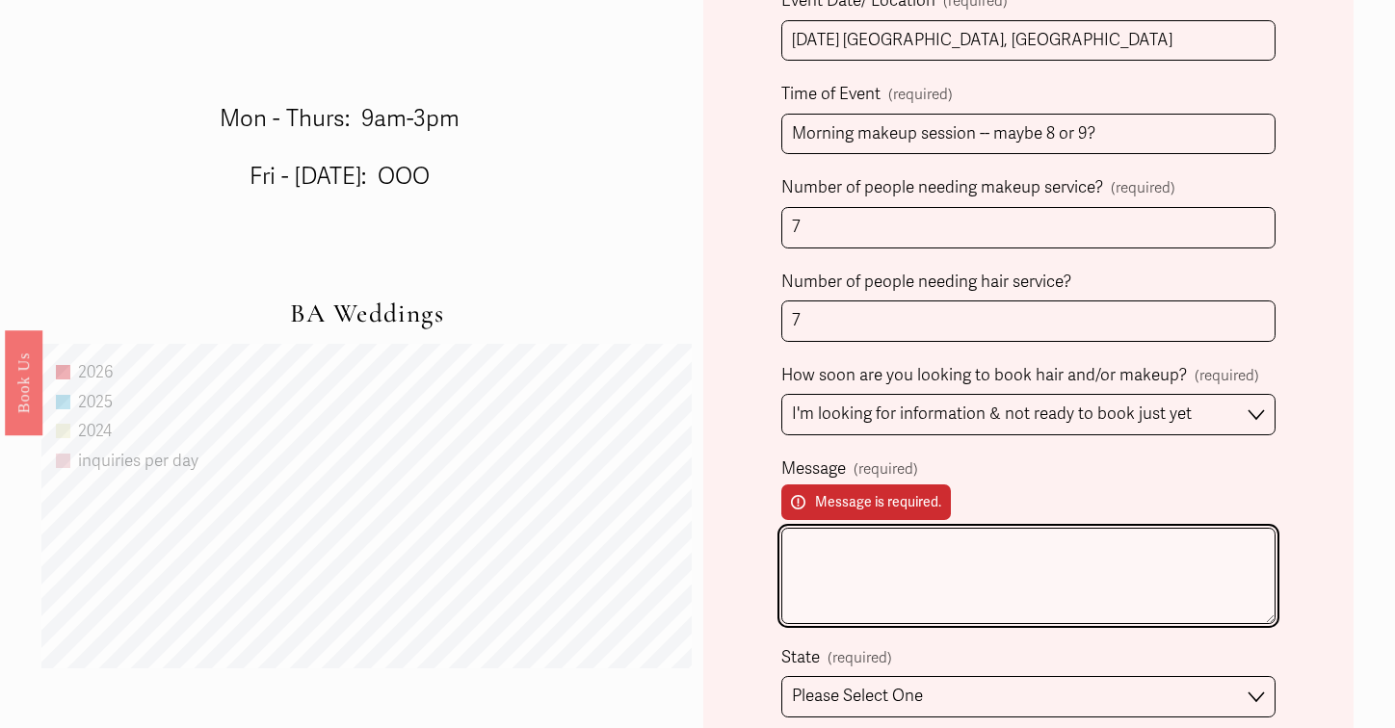
click at [955, 552] on textarea "Message (required) Message is required." at bounding box center [1028, 576] width 494 height 96
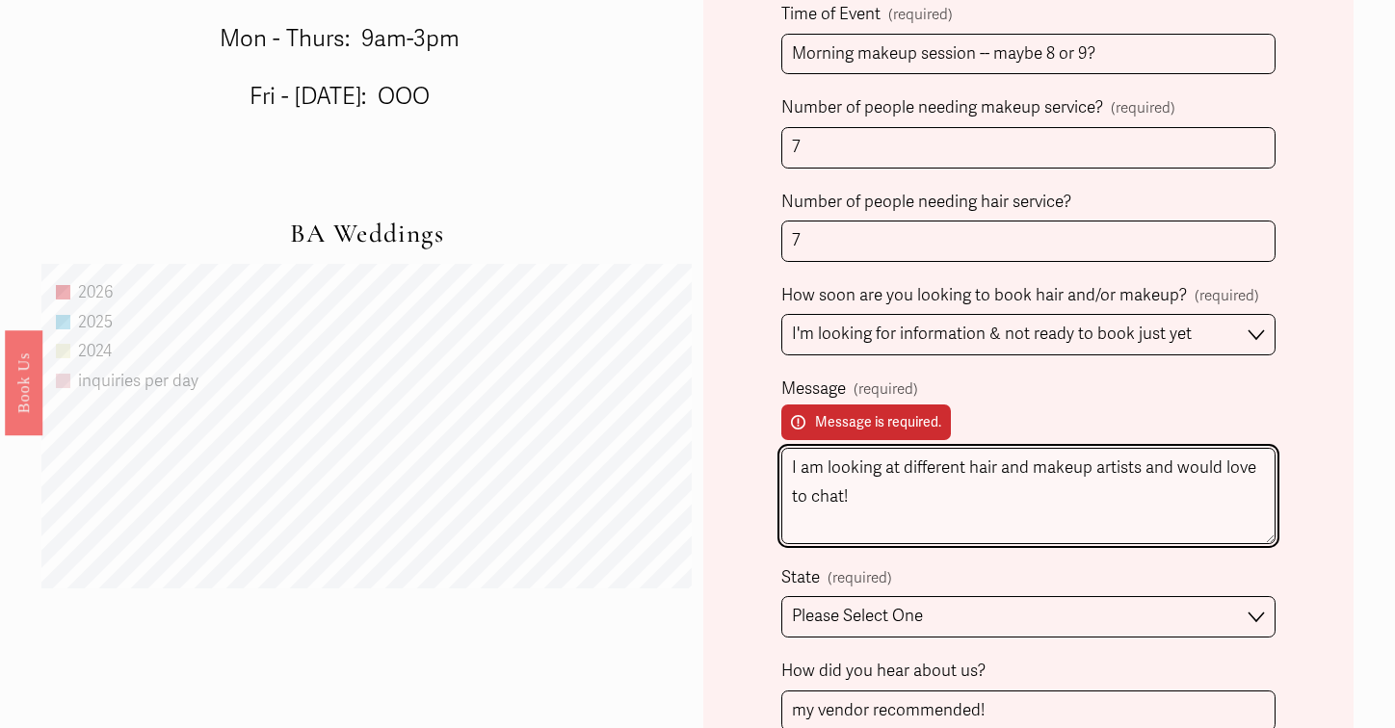
scroll to position [1450, 0]
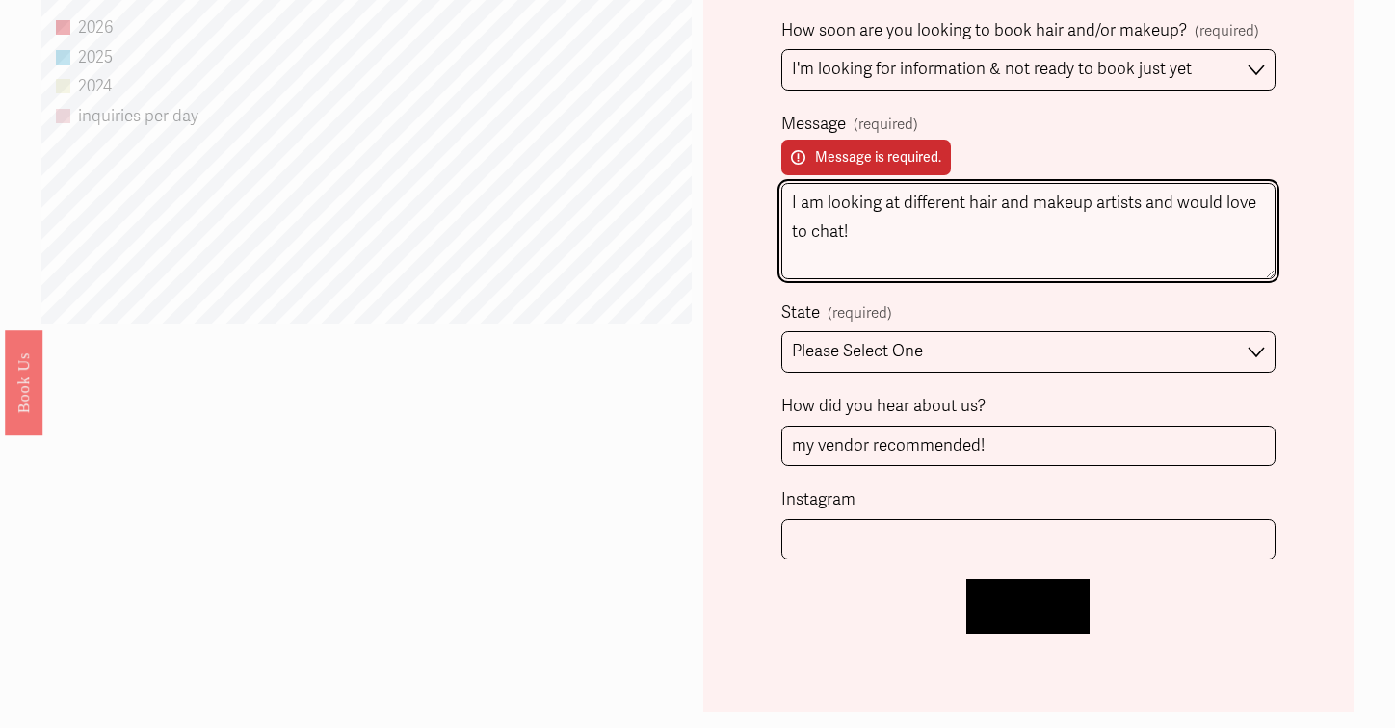
type textarea "I am looking at different hair and makeup artists and would love to chat!"
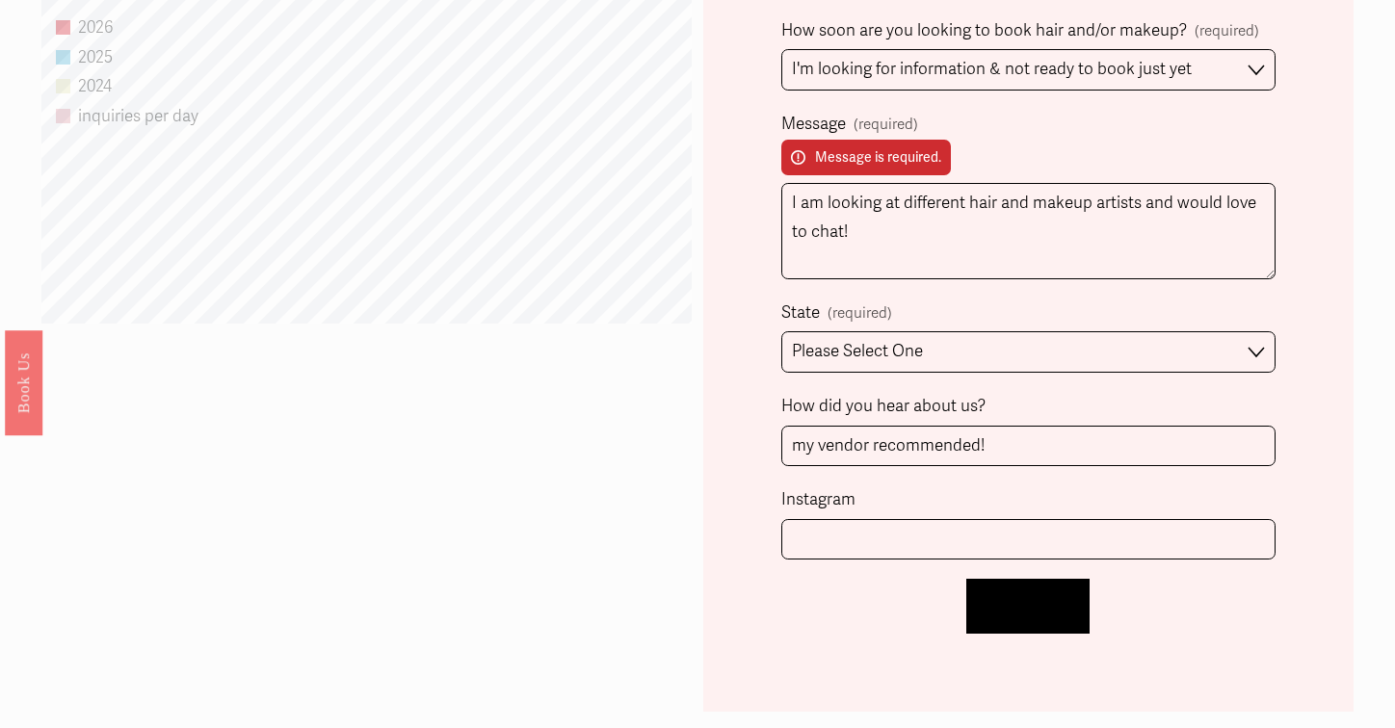
click at [1024, 579] on button "Let's Chat! Let's Chat!" at bounding box center [1027, 606] width 123 height 55
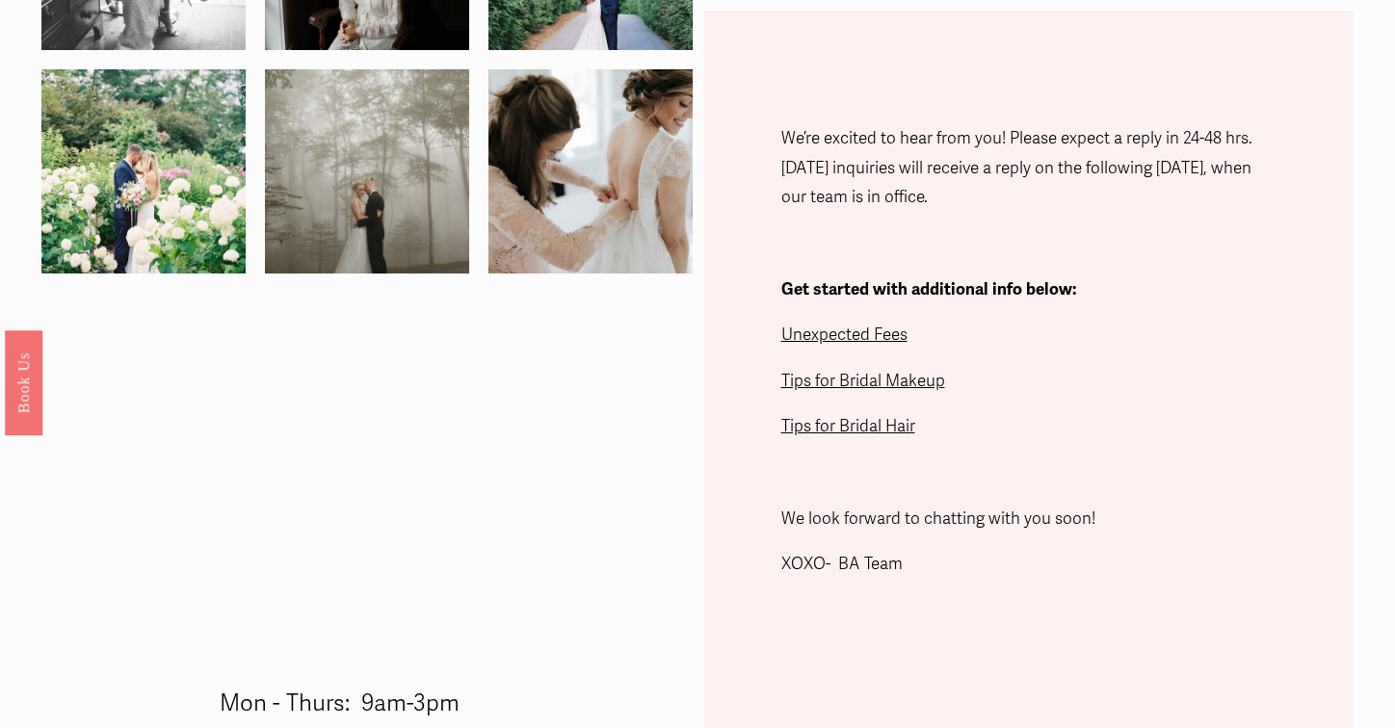
scroll to position [514, 0]
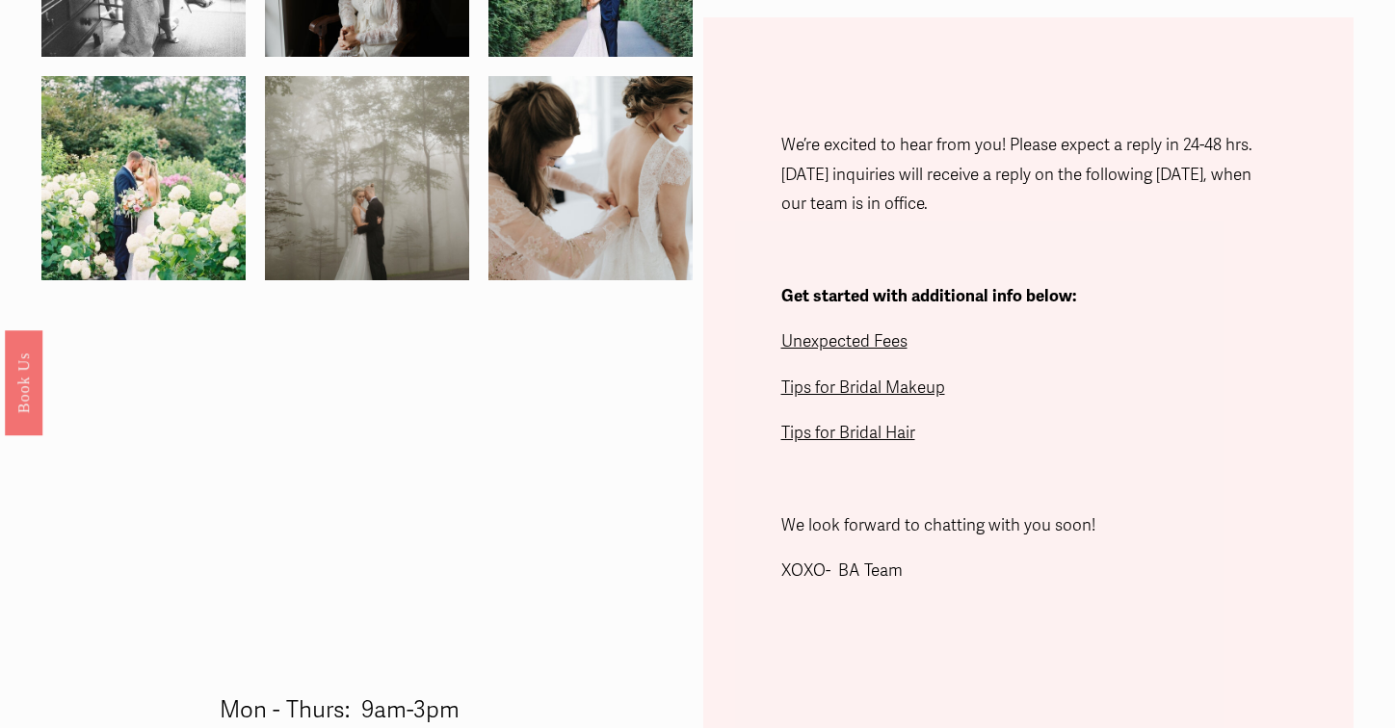
click at [877, 391] on span "Tips for Bridal Makeup" at bounding box center [863, 388] width 164 height 20
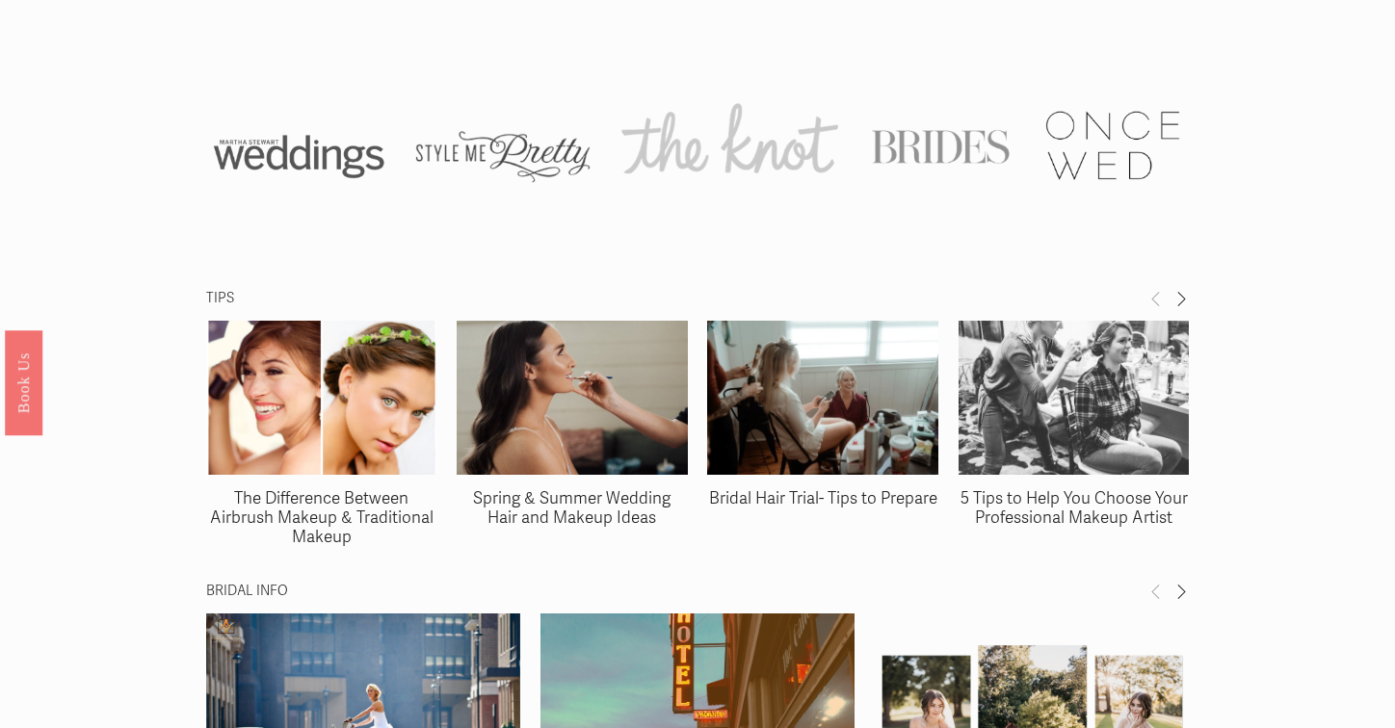
scroll to position [2496, 0]
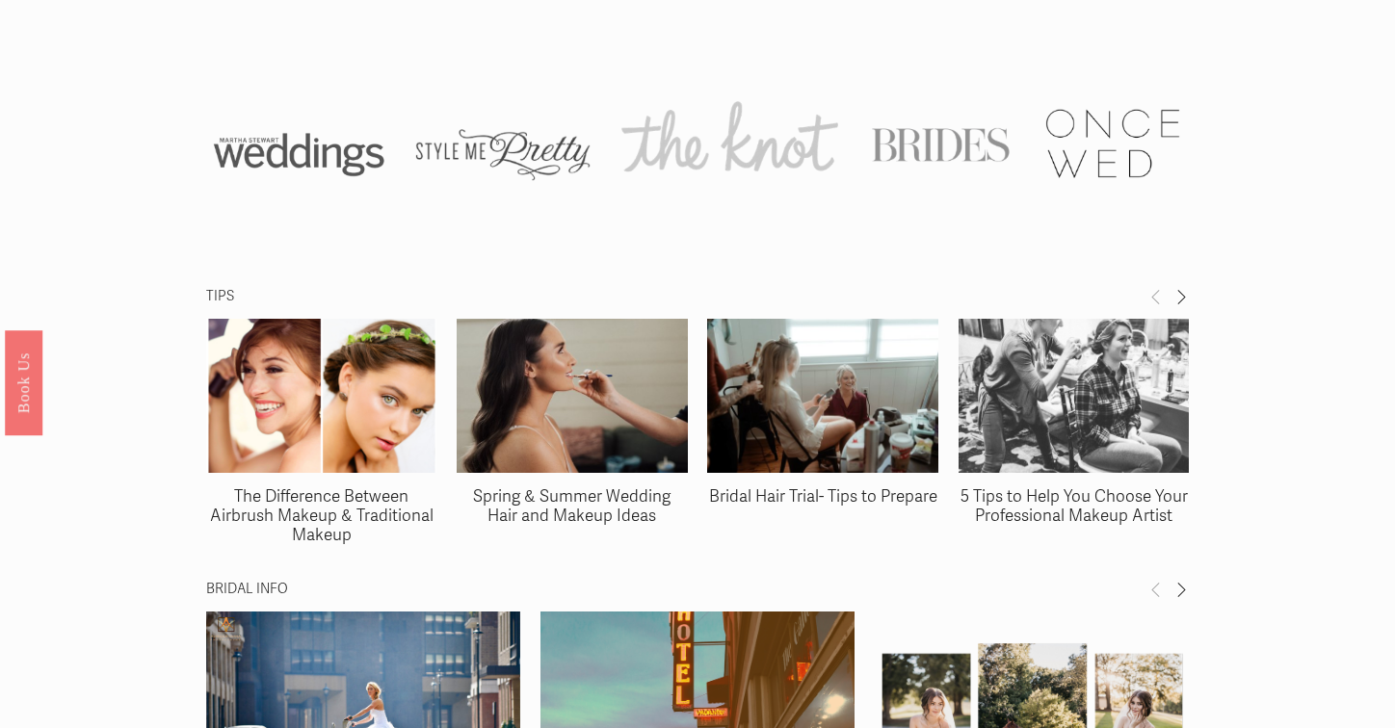
click at [818, 487] on link "Bridal Hair Trial- Tips to Prepare" at bounding box center [823, 497] width 228 height 20
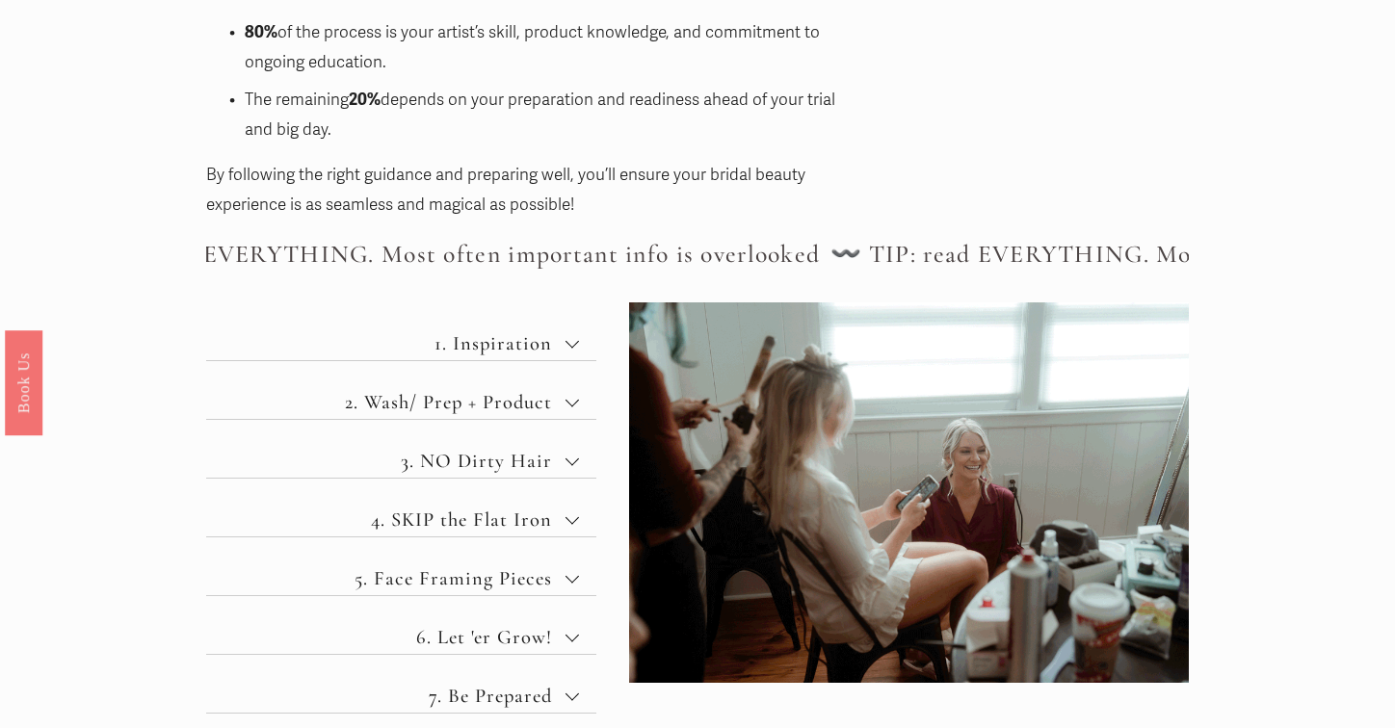
scroll to position [668, 0]
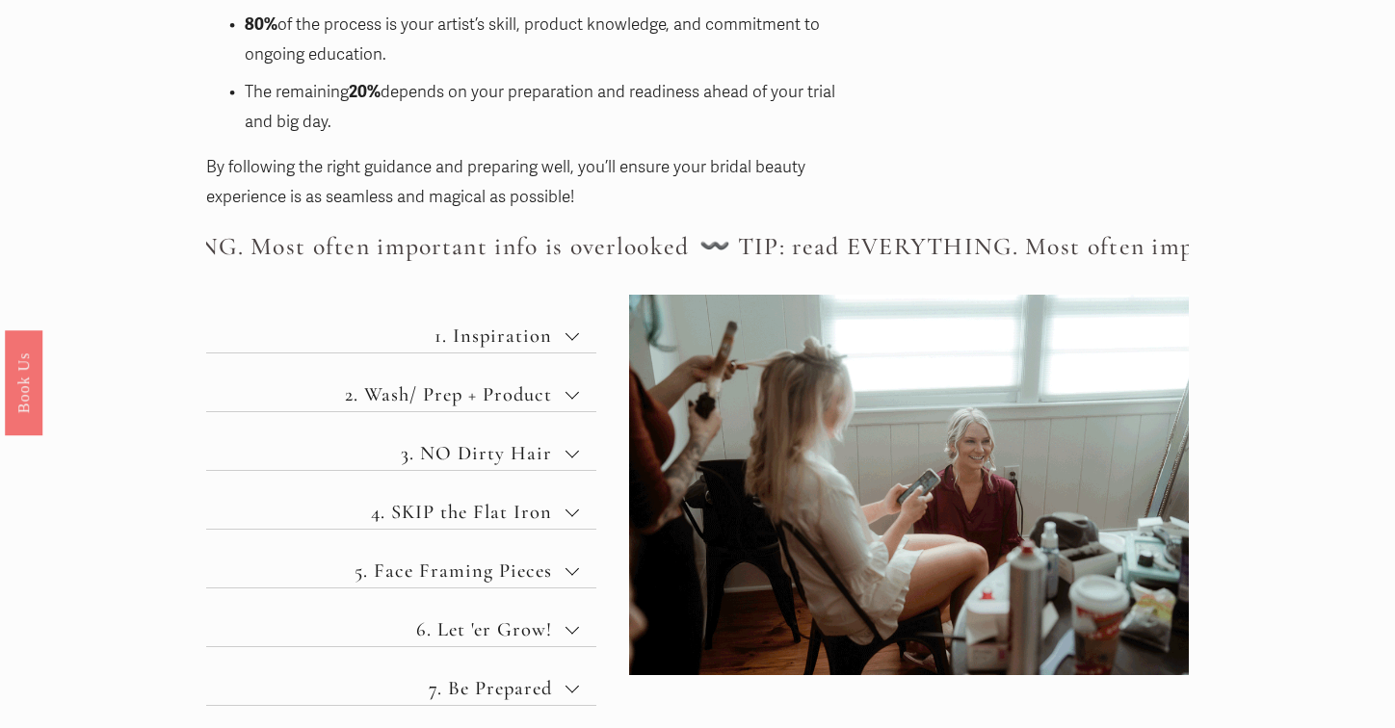
click at [579, 376] on button "2. Wash/ Prep + Product" at bounding box center [401, 383] width 391 height 58
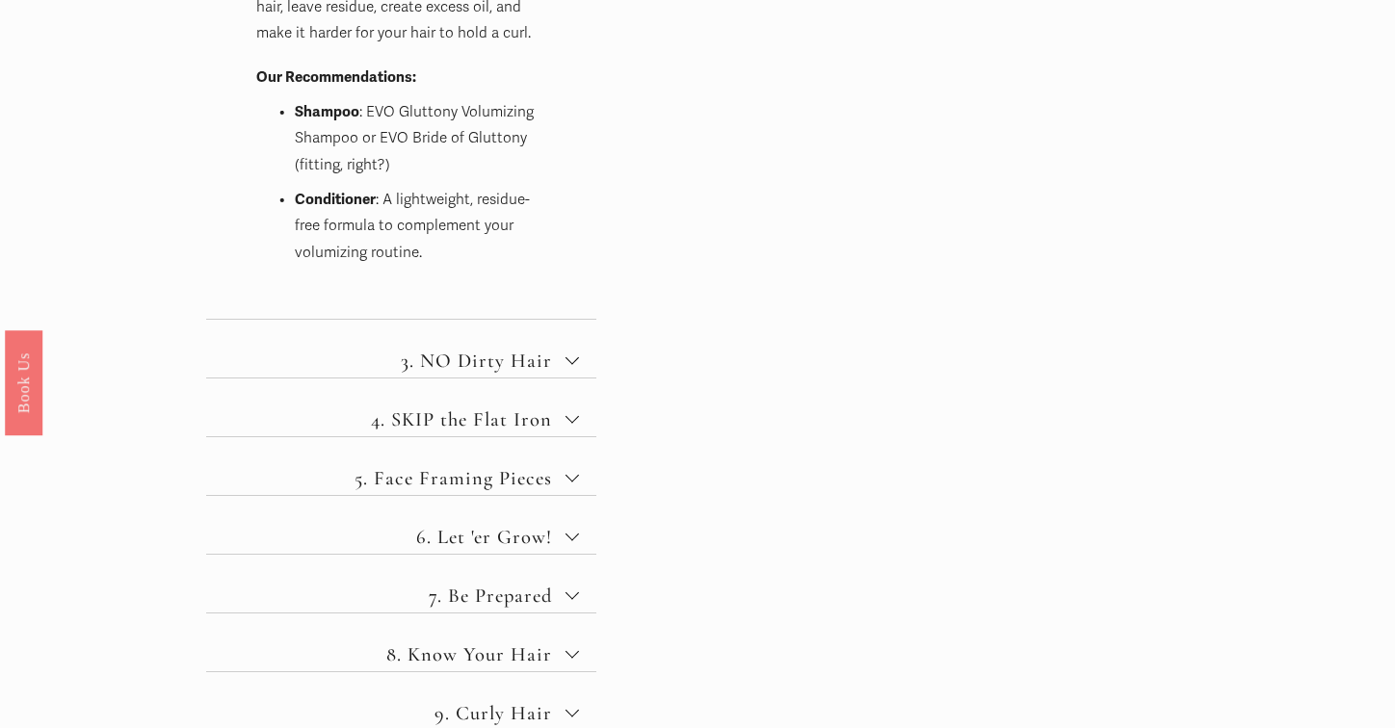
scroll to position [1601, 0]
click at [570, 342] on button "3. NO Dirty Hair" at bounding box center [401, 345] width 391 height 58
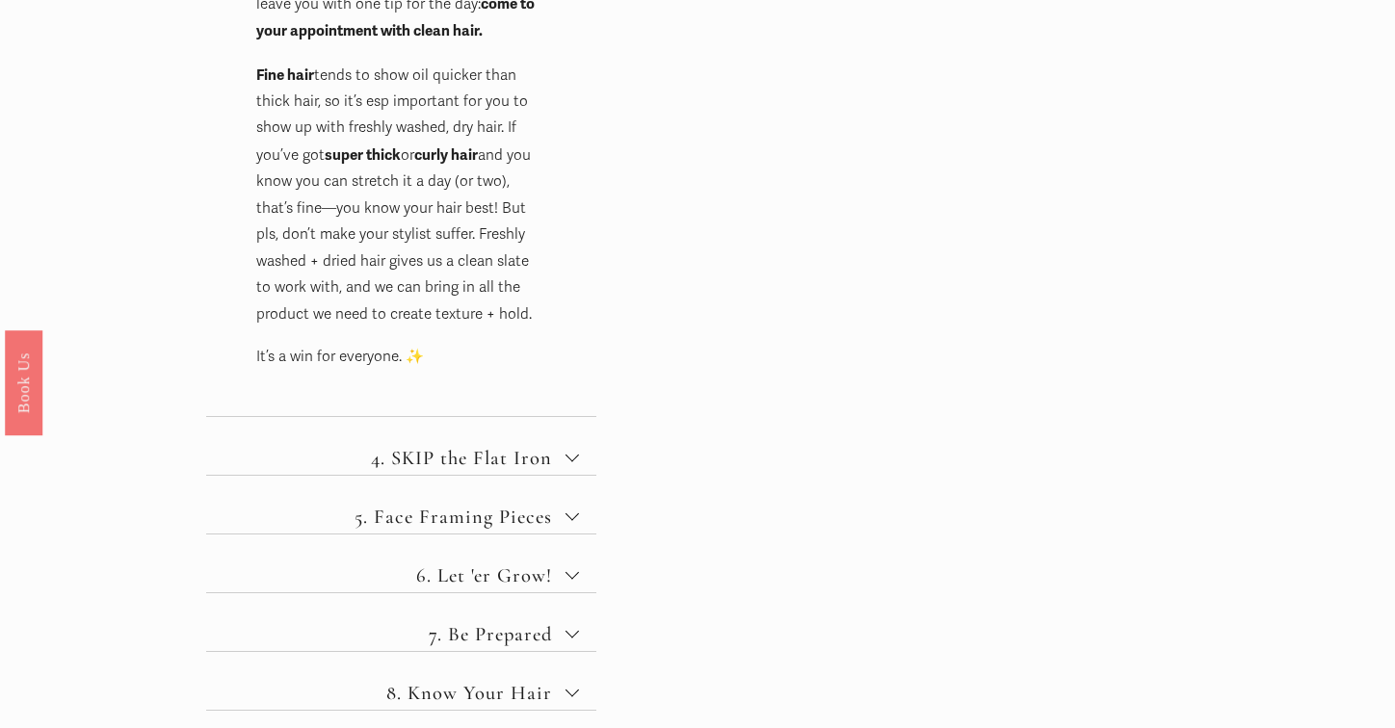
scroll to position [1373, 0]
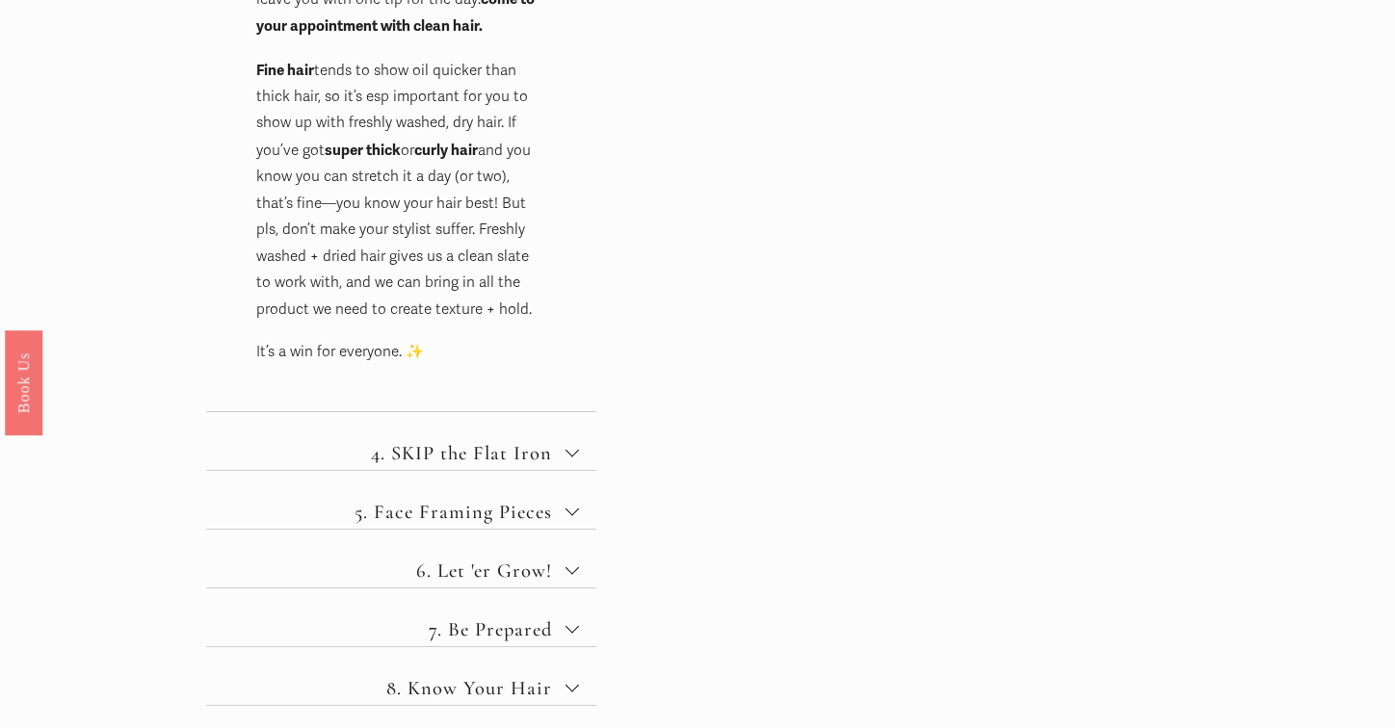
click at [578, 446] on div at bounding box center [572, 452] width 13 height 13
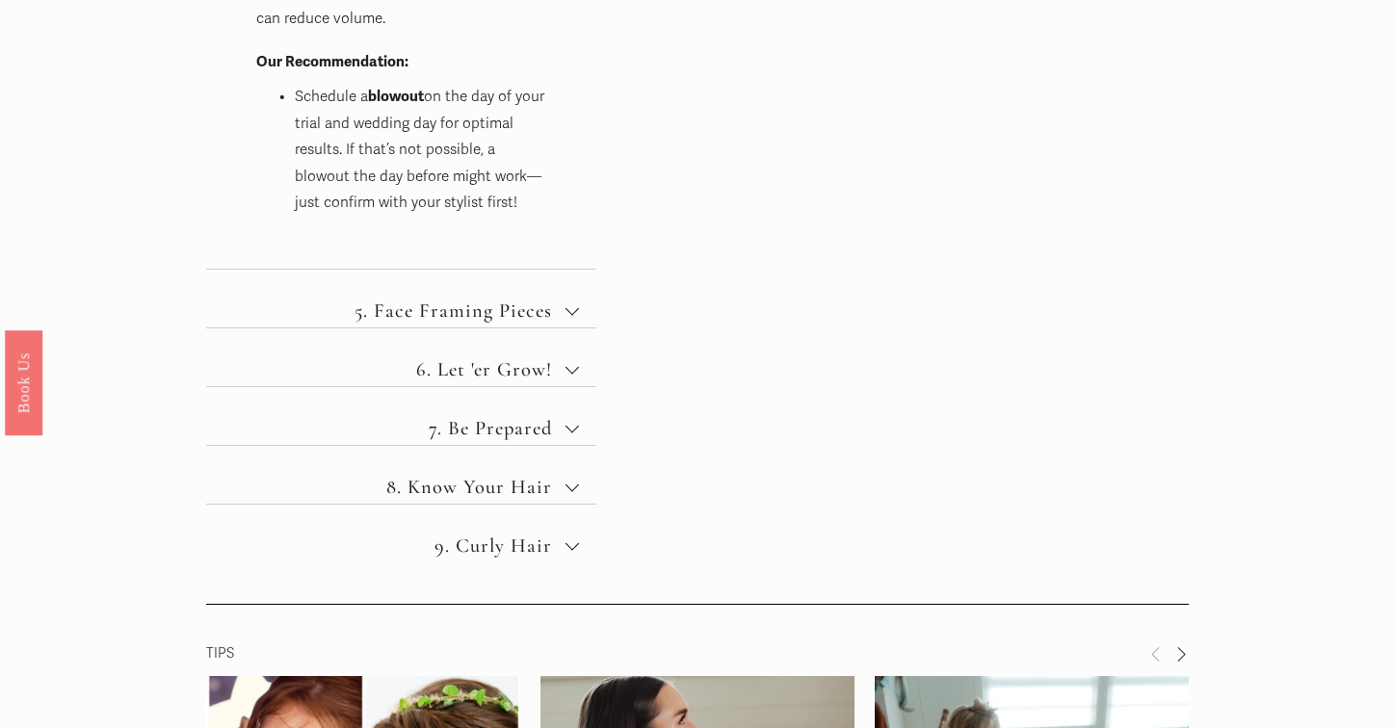
scroll to position [1704, 0]
click at [541, 299] on span "5. Face Framing Pieces" at bounding box center [408, 311] width 315 height 24
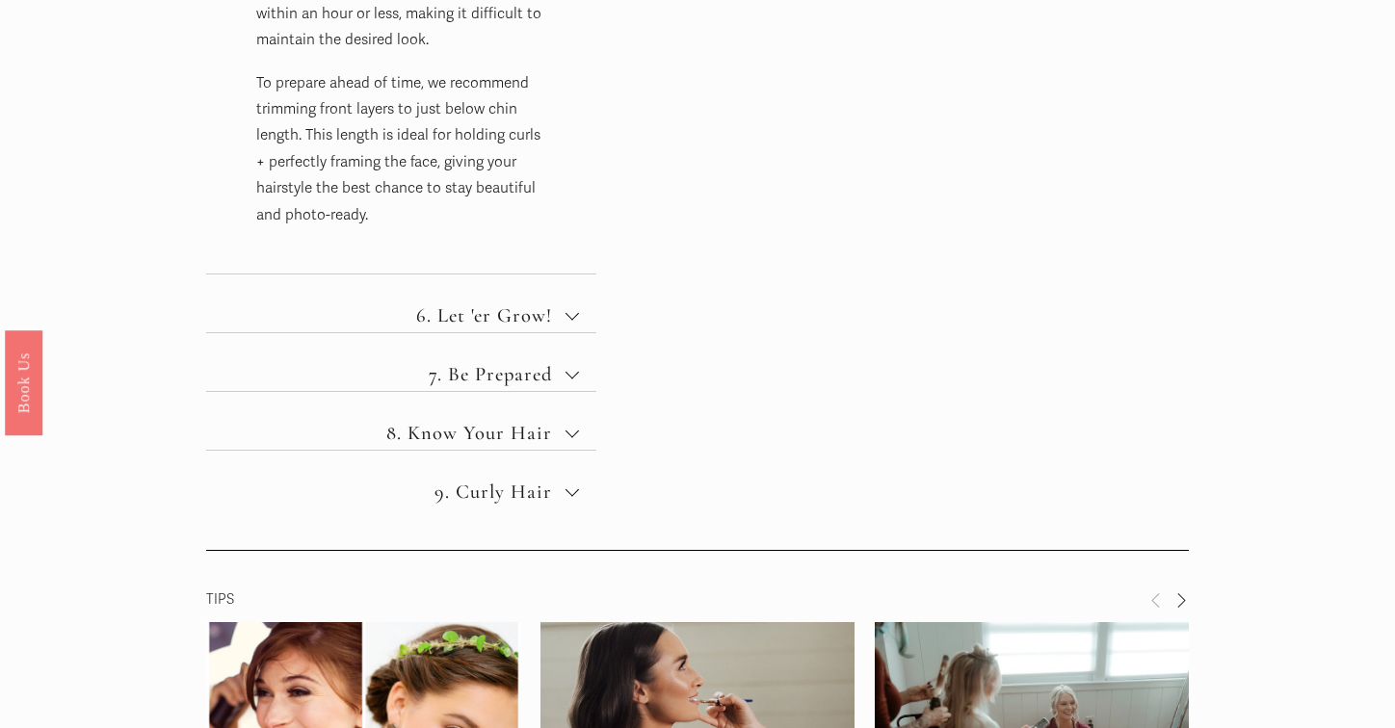
scroll to position [1466, 0]
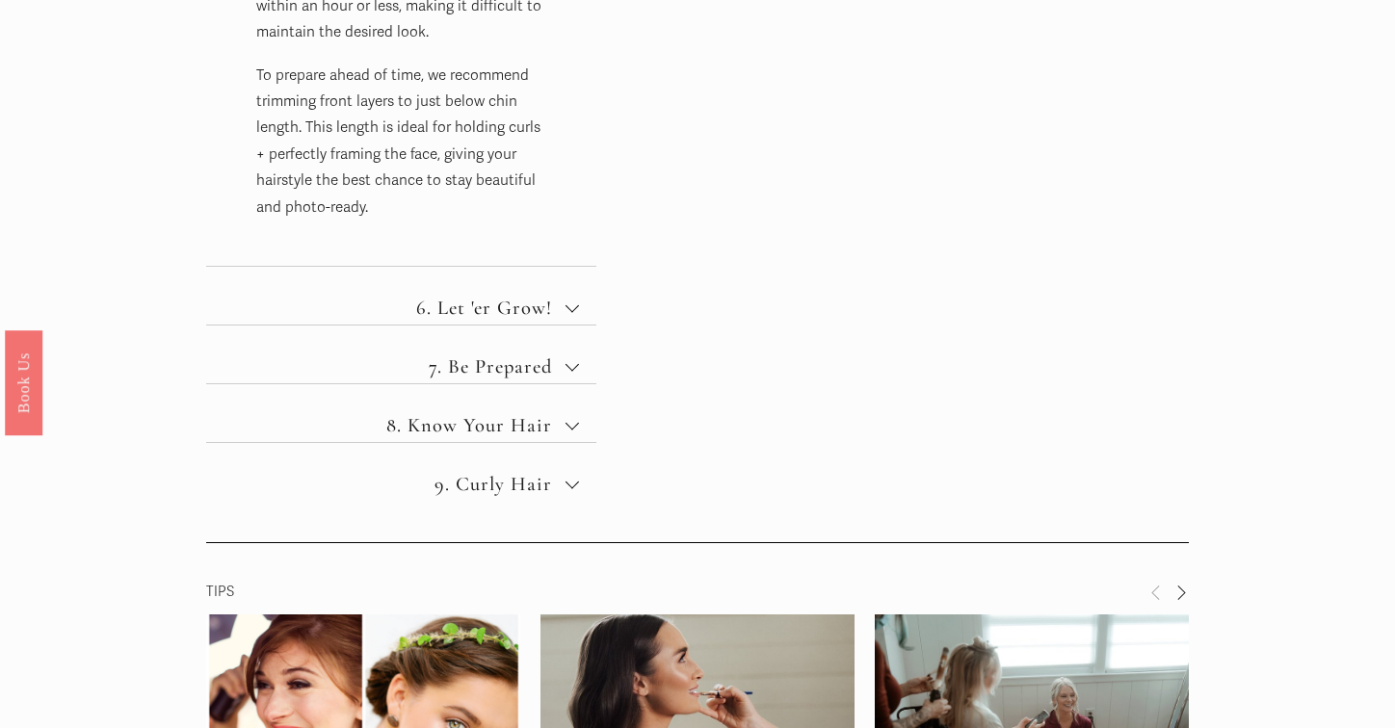
click at [588, 286] on button "6. Let 'er Grow!" at bounding box center [401, 296] width 391 height 58
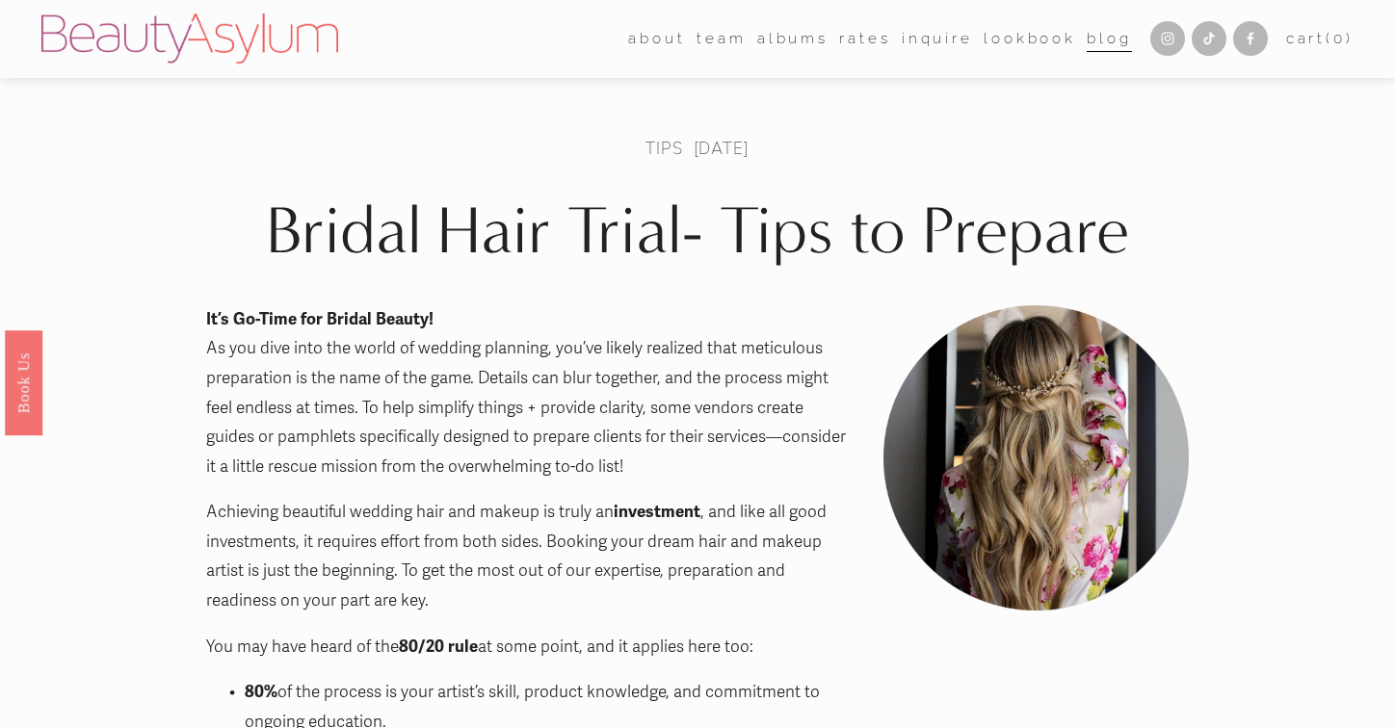
scroll to position [0, 0]
